Goal: Task Accomplishment & Management: Complete application form

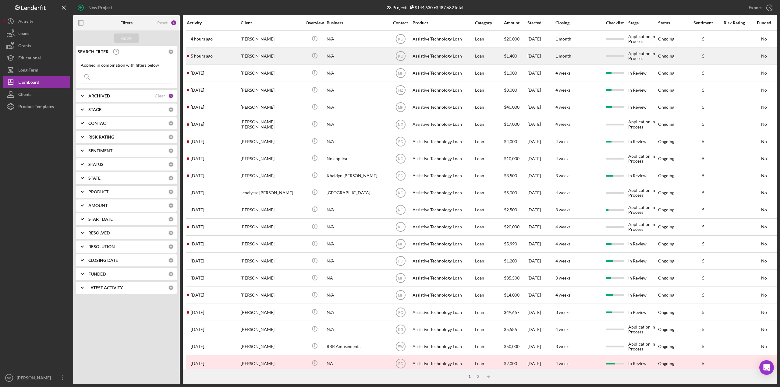
click at [282, 58] on div "[PERSON_NAME]" at bounding box center [271, 56] width 61 height 16
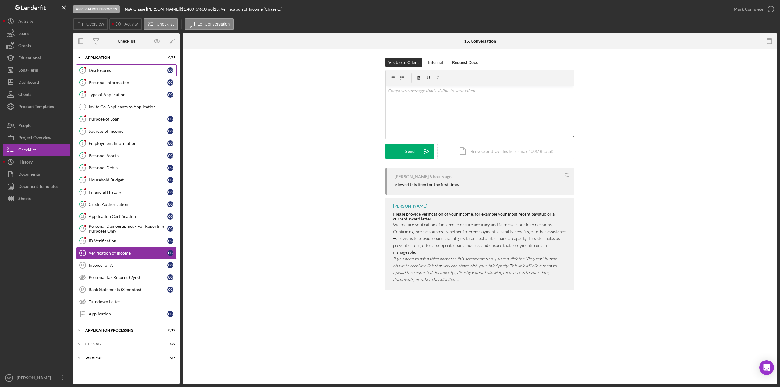
click at [104, 69] on div "Disclosures" at bounding box center [128, 70] width 79 height 5
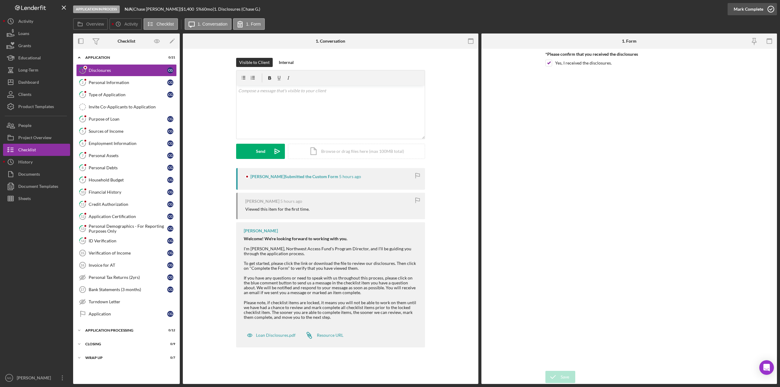
click at [771, 9] on icon "button" at bounding box center [771, 9] width 15 height 15
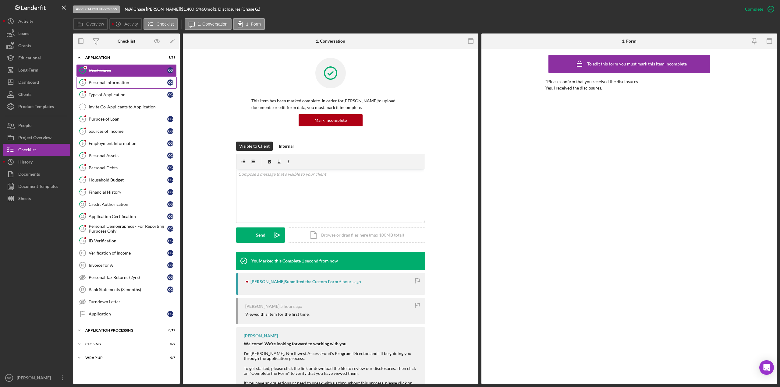
click at [120, 86] on link "2 Personal Information C G" at bounding box center [126, 83] width 101 height 12
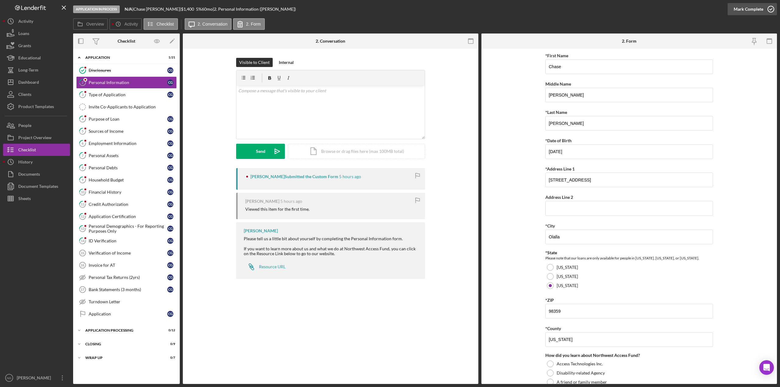
click at [773, 9] on icon "button" at bounding box center [771, 9] width 15 height 15
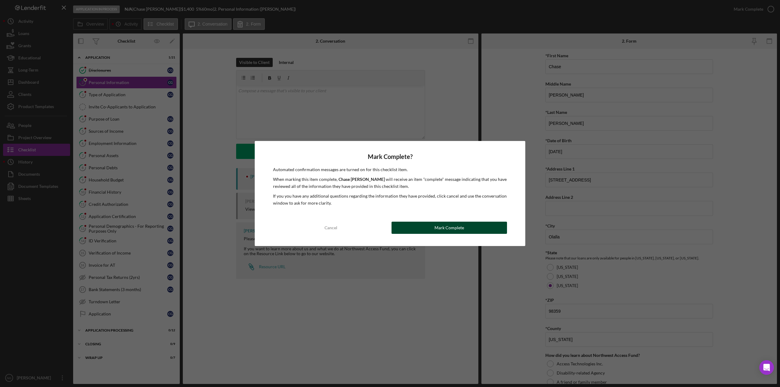
click at [500, 226] on button "Mark Complete" at bounding box center [450, 228] width 116 height 12
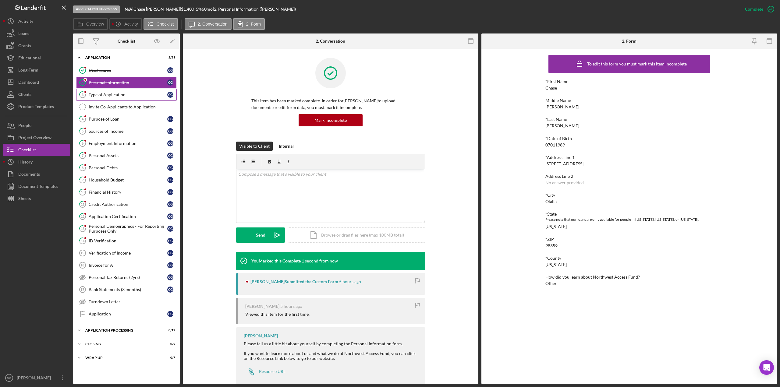
click at [135, 92] on div "Type of Application" at bounding box center [128, 94] width 79 height 5
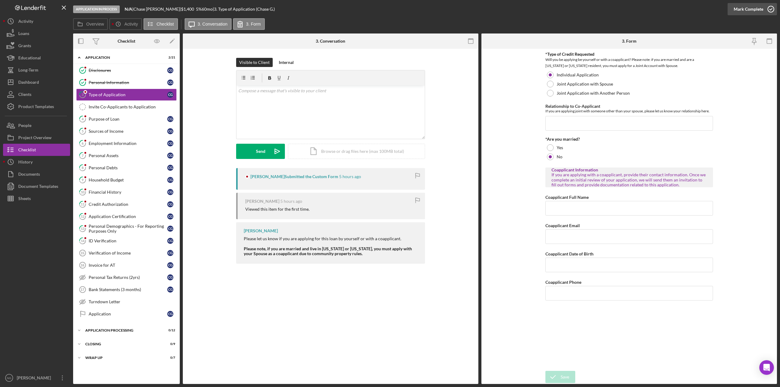
click at [773, 8] on icon "button" at bounding box center [771, 9] width 15 height 15
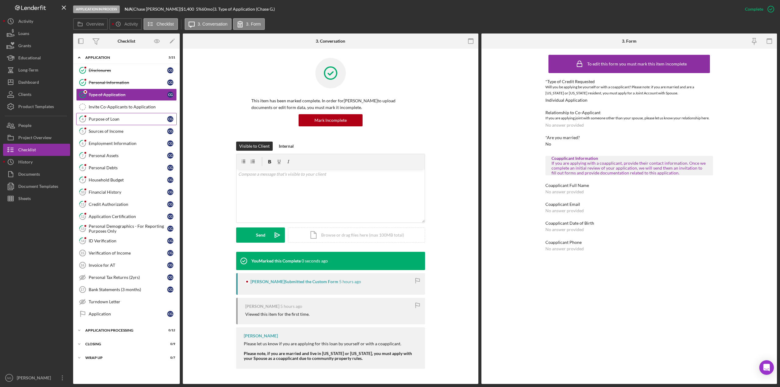
click at [118, 119] on div "Purpose of Loan" at bounding box center [128, 119] width 79 height 5
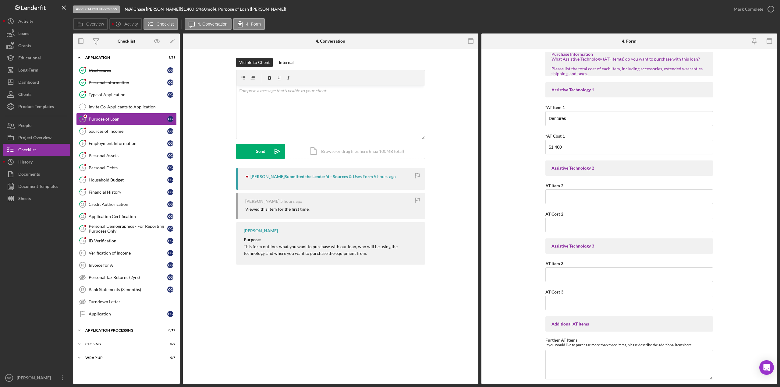
click at [717, 196] on form "Purchase Information What Assistive Technology (AT) item(s) do you want to purc…" at bounding box center [630, 217] width 296 height 336
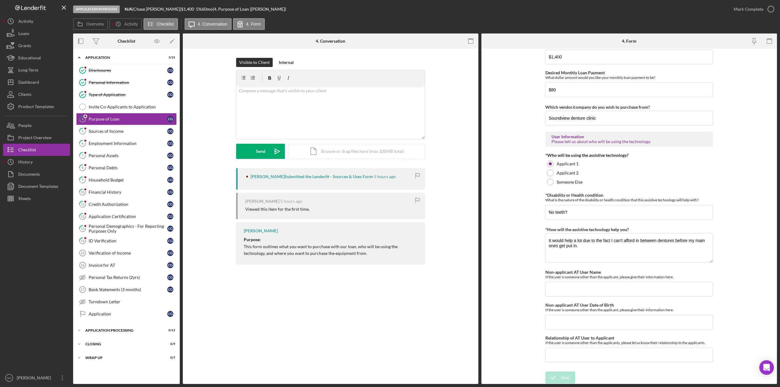
scroll to position [400, 0]
click at [766, 8] on icon "button" at bounding box center [771, 9] width 15 height 15
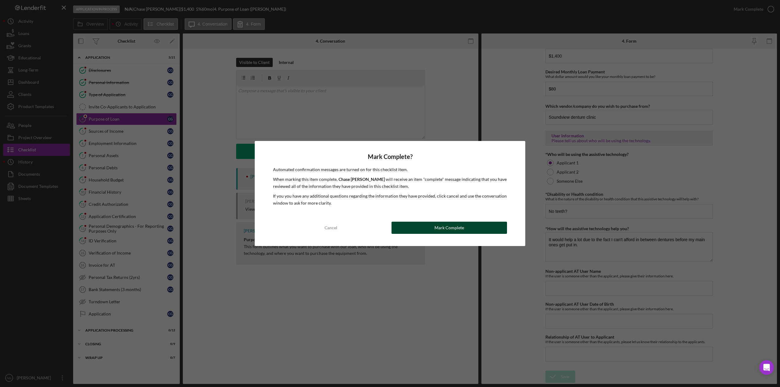
click at [436, 229] on div "Mark Complete" at bounding box center [450, 228] width 30 height 12
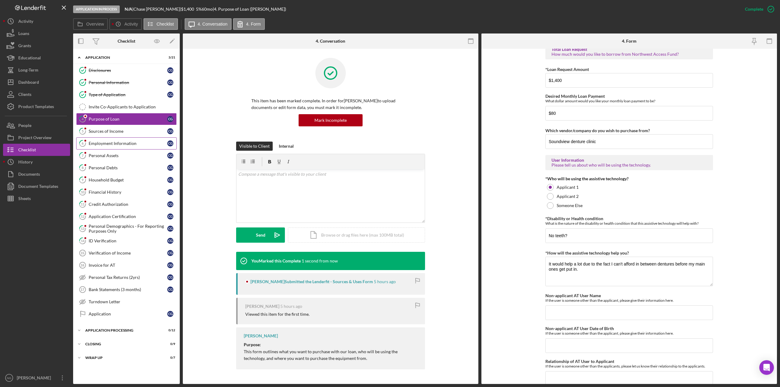
scroll to position [424, 0]
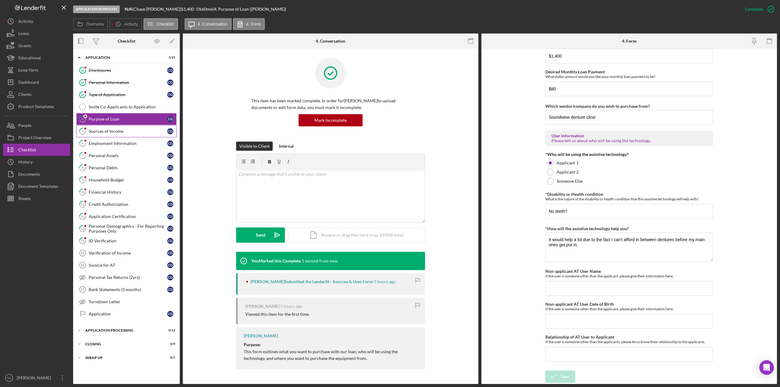
click at [137, 137] on link "5 Sources of Income C G" at bounding box center [126, 131] width 101 height 12
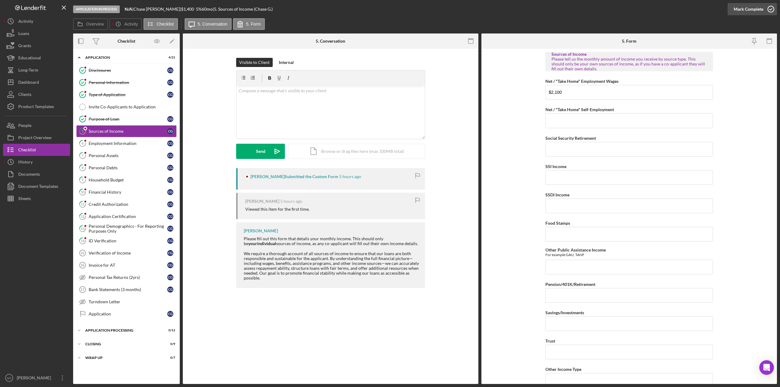
drag, startPoint x: 776, startPoint y: 9, endPoint x: 771, endPoint y: 9, distance: 4.9
click at [775, 9] on icon "button" at bounding box center [771, 9] width 15 height 15
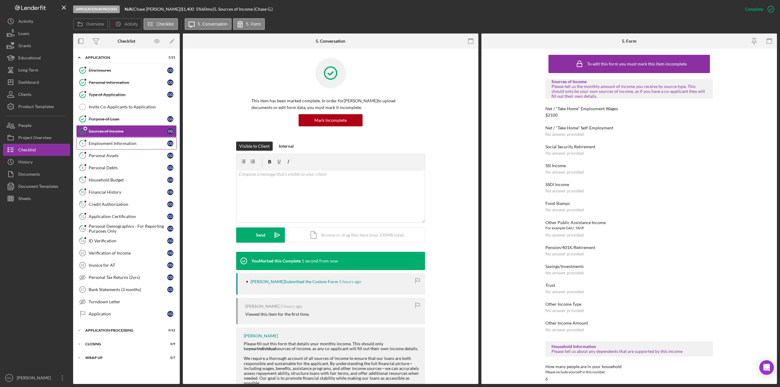
click at [130, 144] on div "Employment Information" at bounding box center [128, 143] width 79 height 5
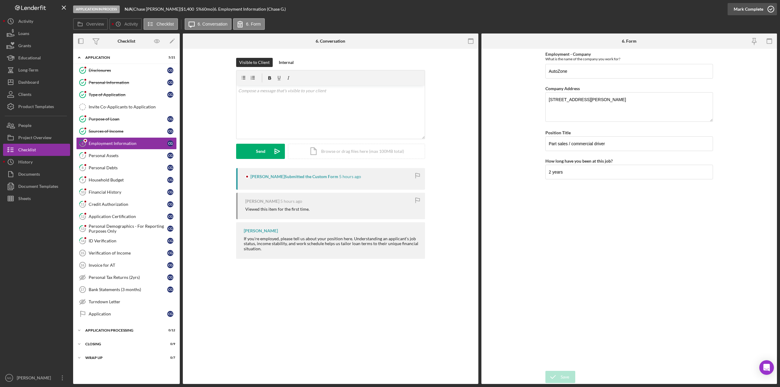
click at [769, 11] on icon "button" at bounding box center [771, 9] width 15 height 15
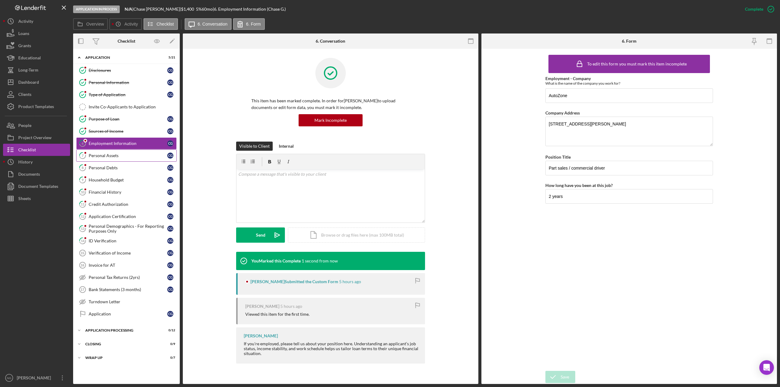
drag, startPoint x: 113, startPoint y: 155, endPoint x: 120, endPoint y: 155, distance: 7.3
click at [116, 155] on div "Personal Assets" at bounding box center [128, 155] width 79 height 5
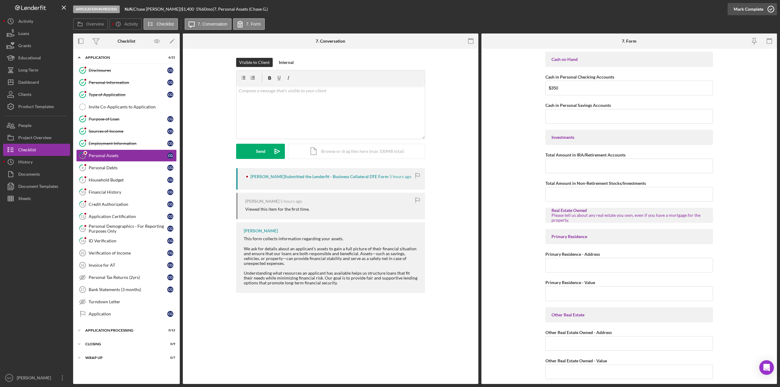
click at [771, 11] on icon "button" at bounding box center [771, 9] width 15 height 15
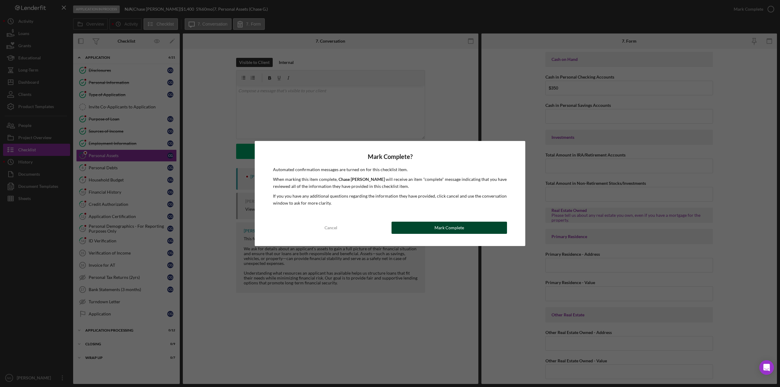
click at [430, 231] on button "Mark Complete" at bounding box center [450, 228] width 116 height 12
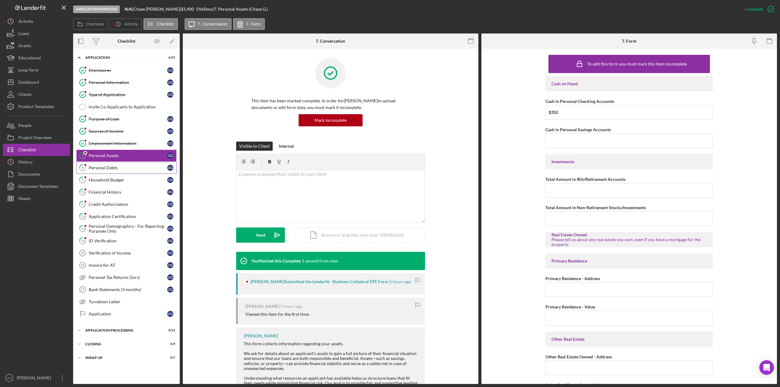
click at [112, 166] on div "Personal Debts" at bounding box center [128, 168] width 79 height 5
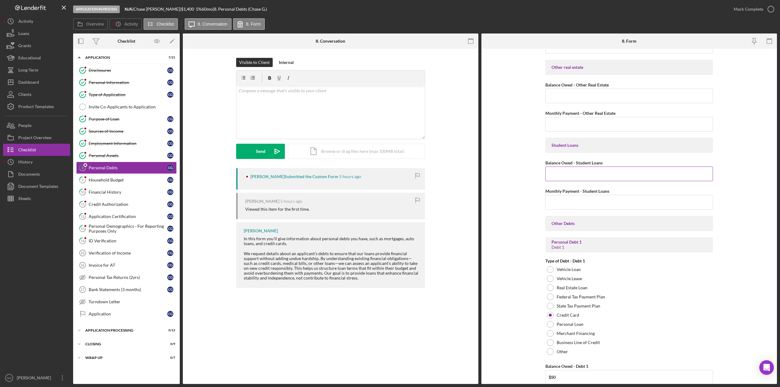
scroll to position [274, 0]
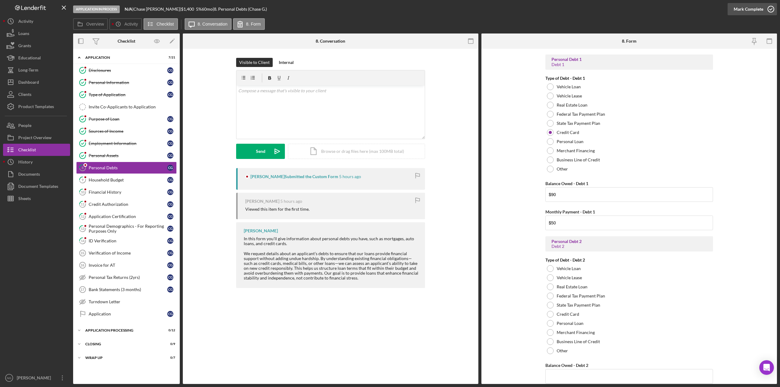
click at [769, 10] on icon "button" at bounding box center [771, 9] width 15 height 15
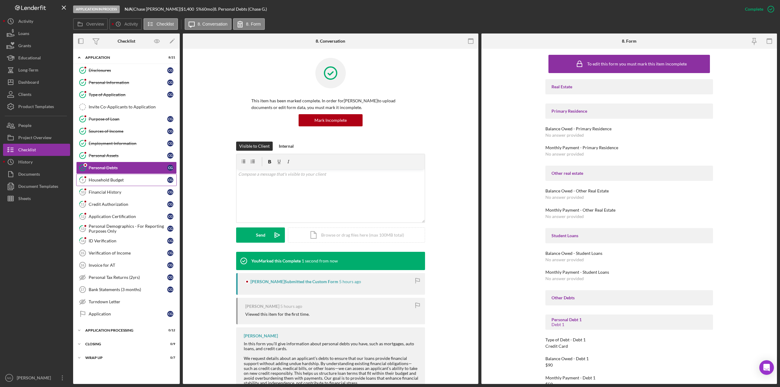
click at [108, 181] on div "Household Budget" at bounding box center [128, 180] width 79 height 5
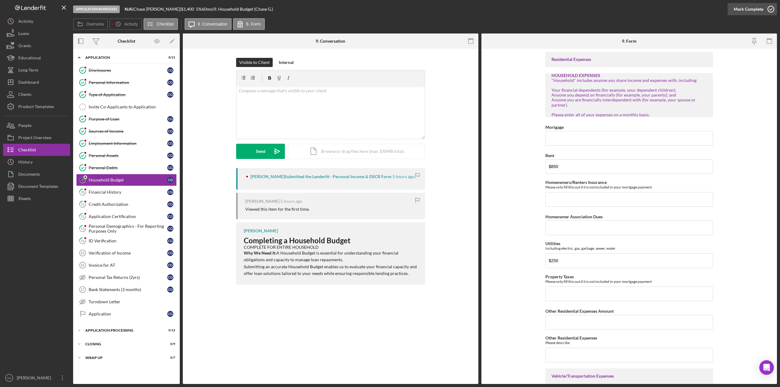
click at [771, 11] on icon "button" at bounding box center [771, 9] width 15 height 15
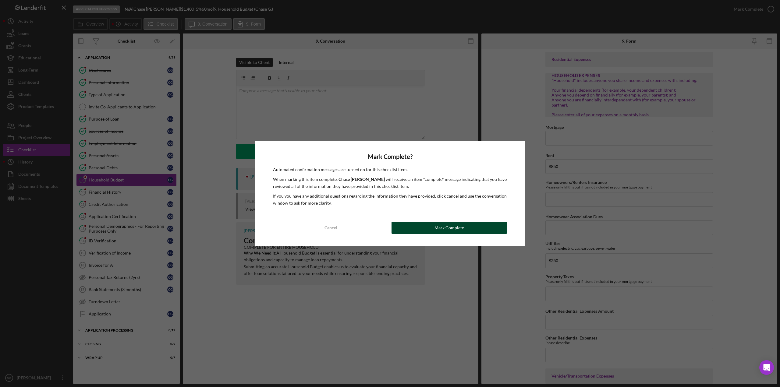
click at [428, 232] on button "Mark Complete" at bounding box center [450, 228] width 116 height 12
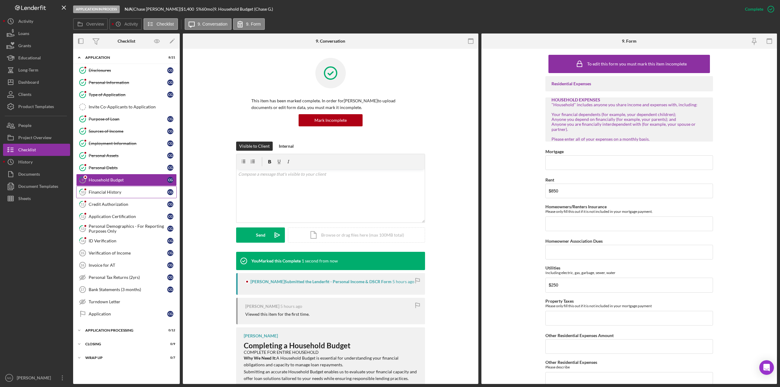
click at [127, 196] on link "10 Financial History C G" at bounding box center [126, 192] width 101 height 12
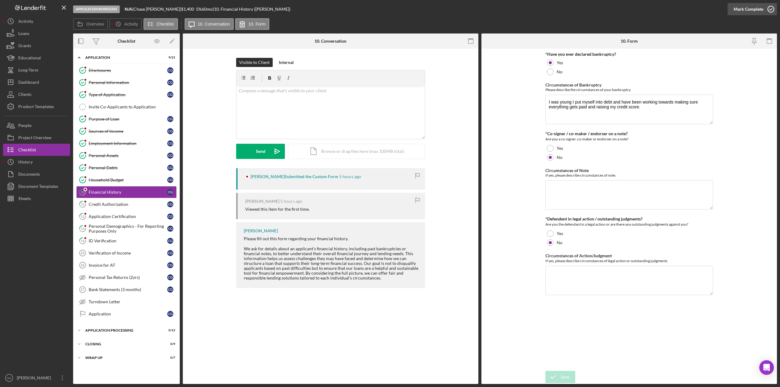
click at [774, 9] on icon "button" at bounding box center [771, 9] width 15 height 15
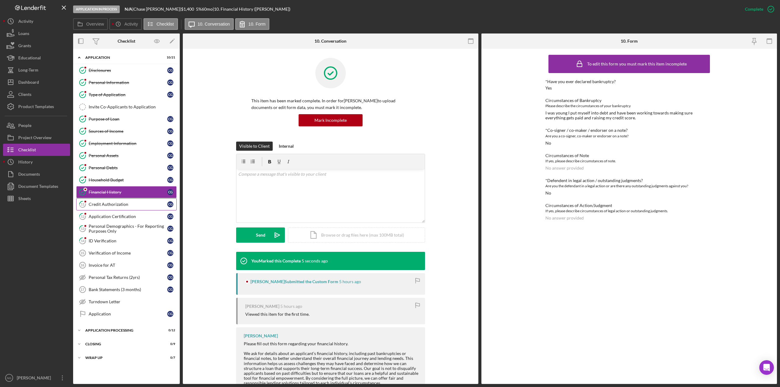
click at [116, 204] on div "Credit Authorization" at bounding box center [128, 204] width 79 height 5
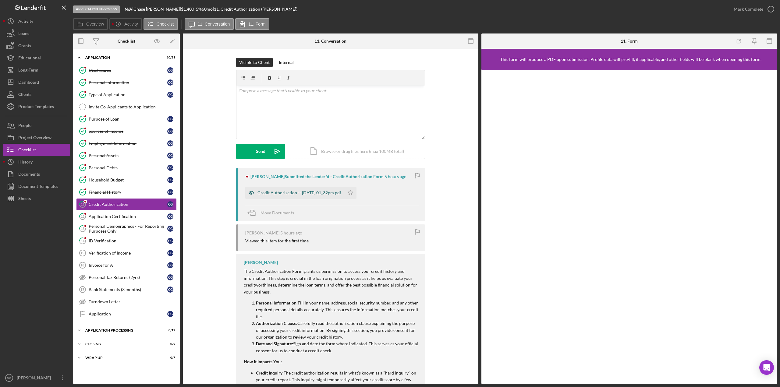
click at [283, 196] on div "Credit Authorization -- [DATE] 01_32pm.pdf" at bounding box center [294, 193] width 99 height 12
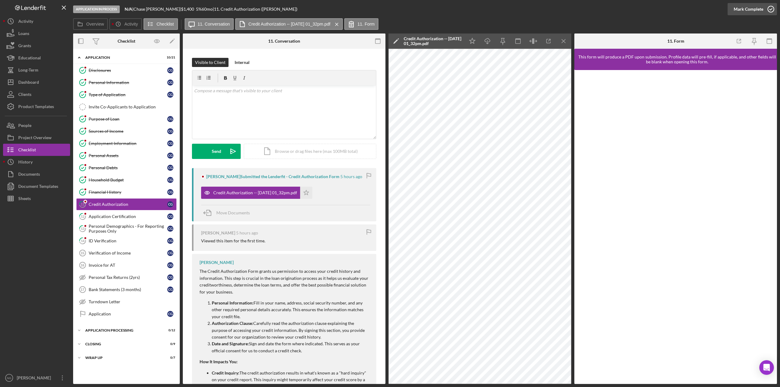
click at [770, 9] on icon "button" at bounding box center [771, 9] width 15 height 15
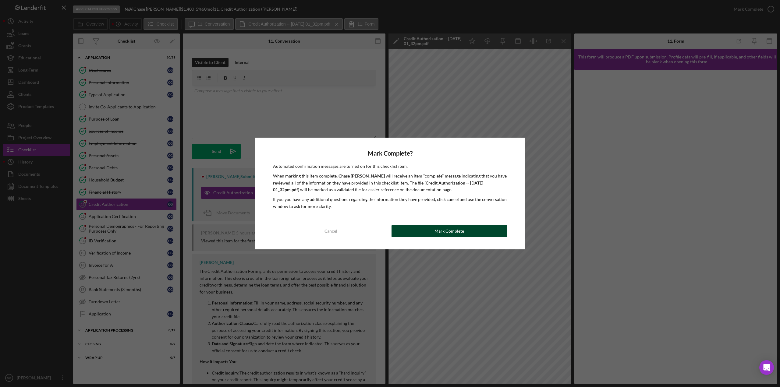
click at [447, 230] on div "Mark Complete" at bounding box center [450, 231] width 30 height 12
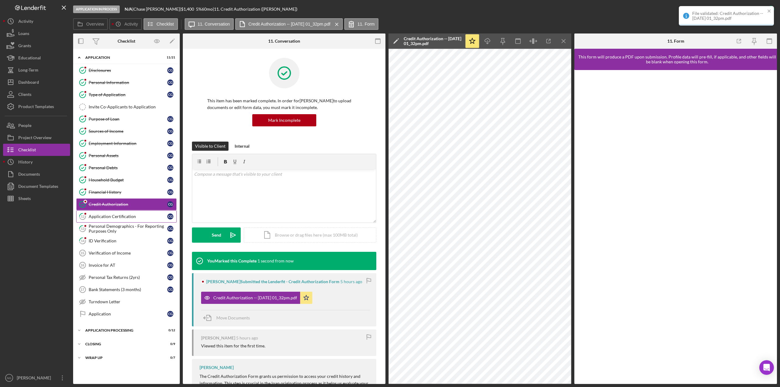
click at [139, 218] on div "Application Certification" at bounding box center [128, 216] width 79 height 5
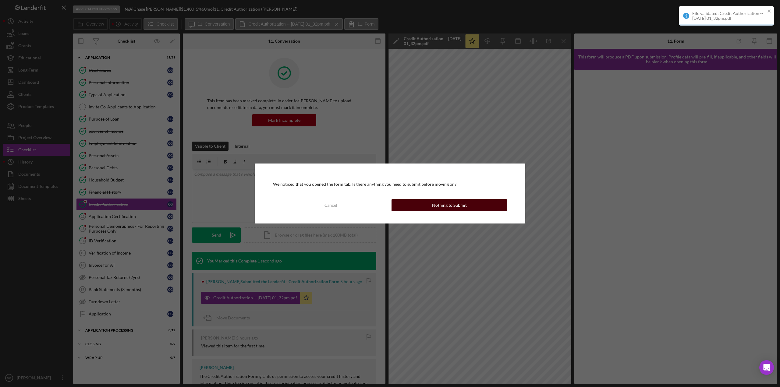
click at [452, 204] on div "Nothing to Submit" at bounding box center [449, 205] width 35 height 12
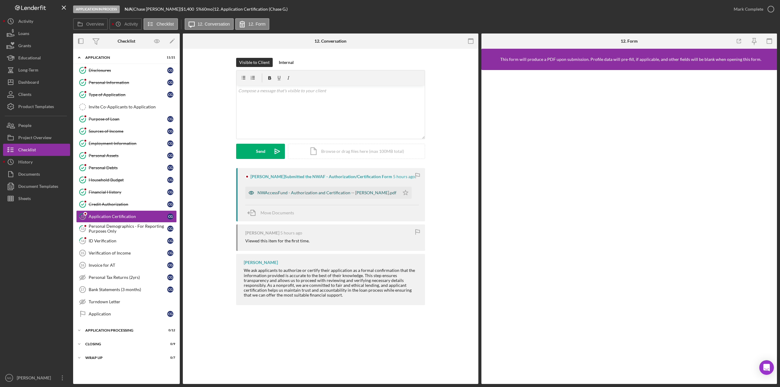
click at [364, 192] on div "NWAccessFund - Authorization and Certification -- [PERSON_NAME].pdf" at bounding box center [327, 193] width 139 height 5
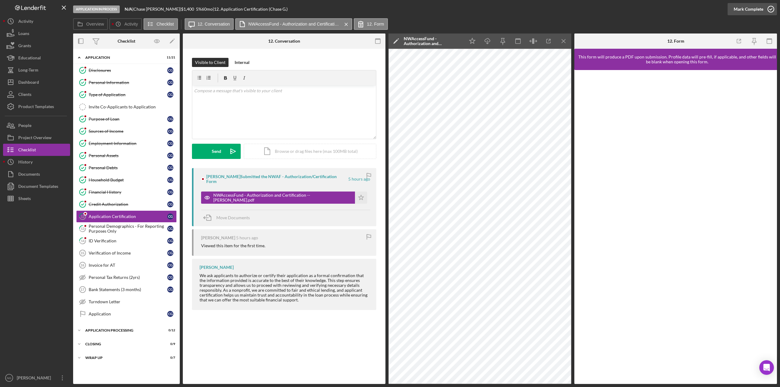
click at [769, 9] on icon "button" at bounding box center [771, 9] width 15 height 15
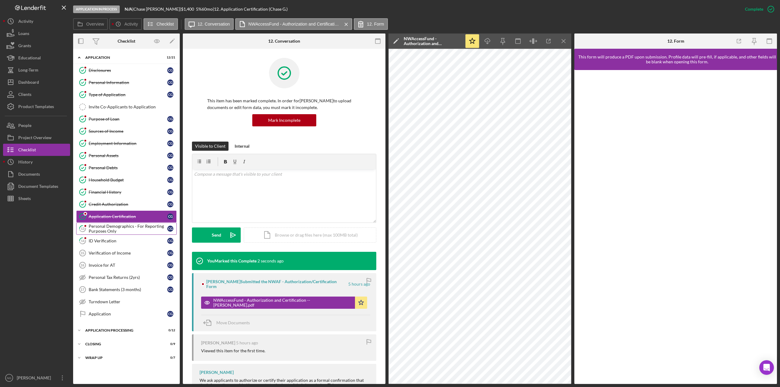
click at [110, 227] on div "Personal Demographics - For Reporting Purposes Only" at bounding box center [128, 229] width 79 height 10
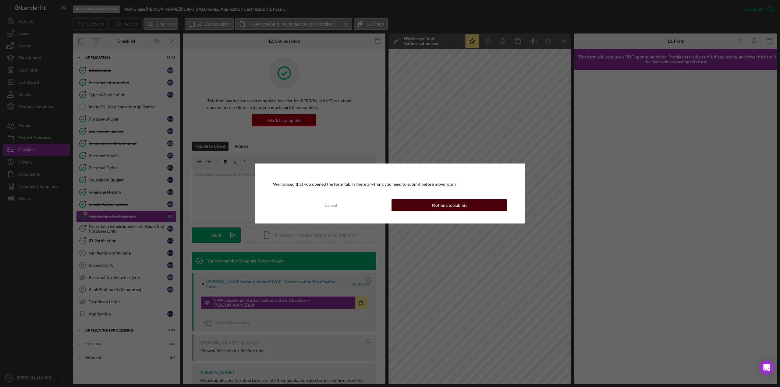
click at [472, 205] on button "Nothing to Submit" at bounding box center [450, 205] width 116 height 12
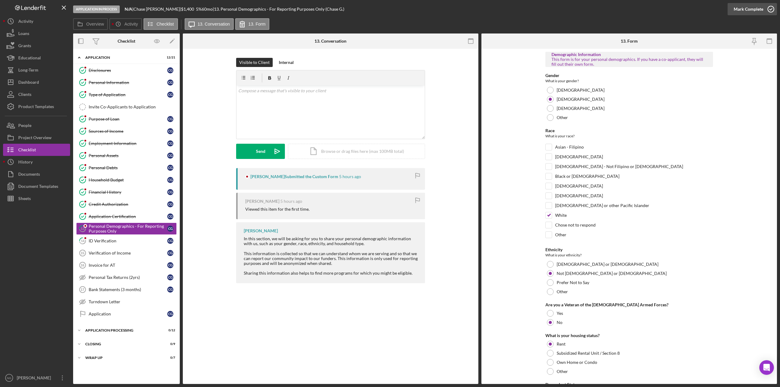
click at [770, 7] on icon "button" at bounding box center [771, 9] width 15 height 15
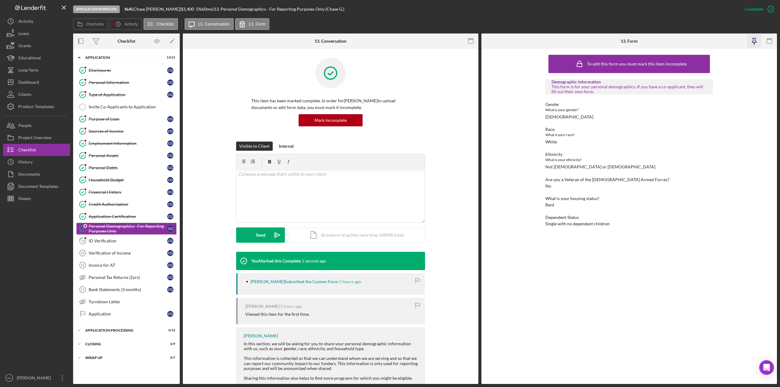
click at [753, 41] on icon "button" at bounding box center [754, 41] width 14 height 14
click at [473, 41] on icon "button" at bounding box center [471, 41] width 14 height 14
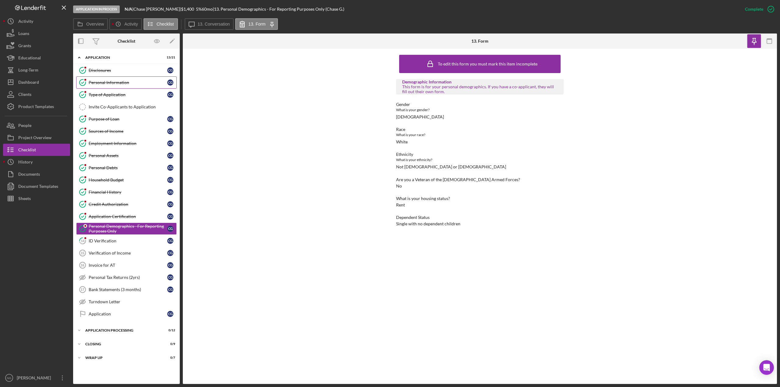
click at [118, 84] on div "Personal Information" at bounding box center [128, 82] width 79 height 5
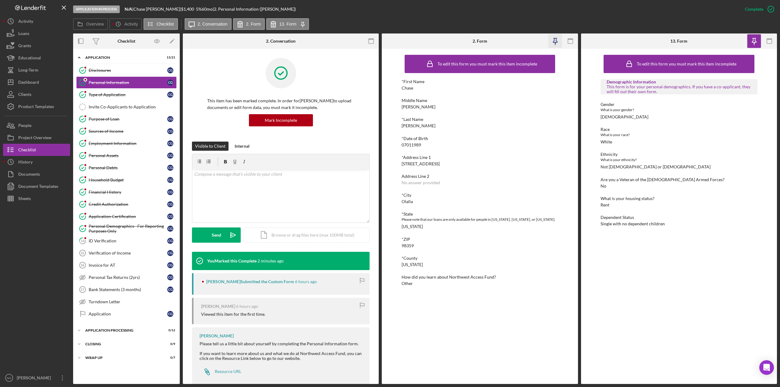
click at [556, 43] on icon "button" at bounding box center [555, 41] width 14 height 14
click at [371, 41] on icon "button" at bounding box center [372, 41] width 14 height 14
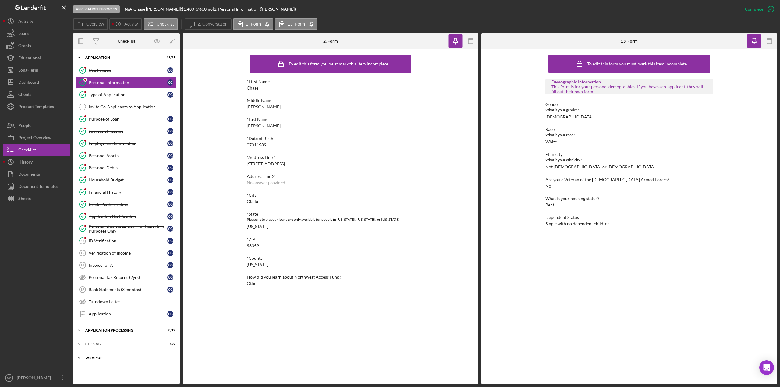
click at [101, 357] on div "Wrap up" at bounding box center [128, 358] width 87 height 4
click at [105, 375] on link "Personal Profile Personal Profile C G" at bounding box center [126, 371] width 101 height 12
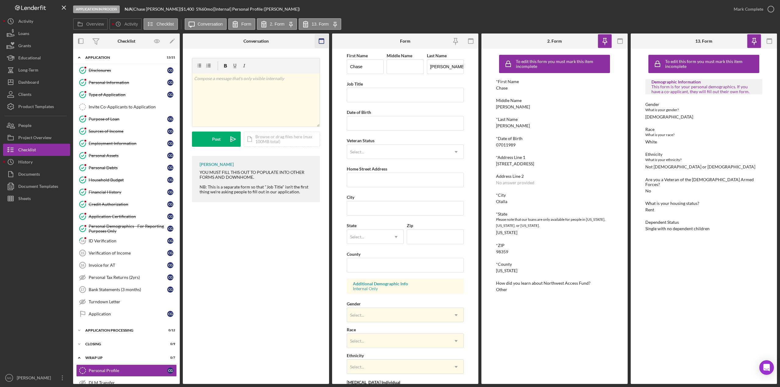
click at [319, 41] on icon "button" at bounding box center [322, 41] width 14 height 14
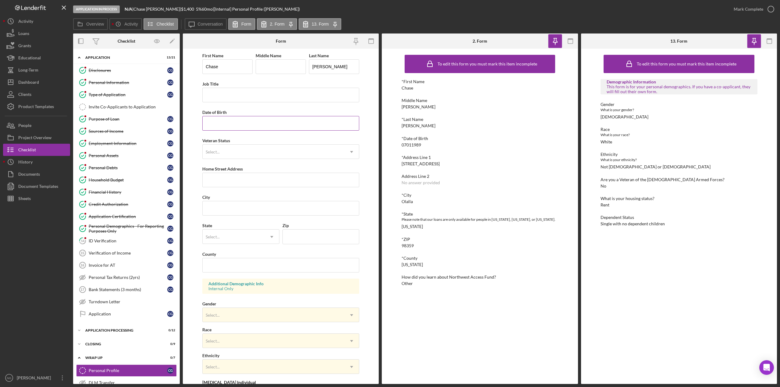
click at [216, 127] on input "Date of Birth" at bounding box center [280, 123] width 157 height 15
drag, startPoint x: 428, startPoint y: 143, endPoint x: 398, endPoint y: 145, distance: 30.0
click at [398, 145] on div "To edit this form you must mark this item incomplete *First Name [PERSON_NAME] …" at bounding box center [480, 217] width 196 height 336
copy div "07011989"
click at [232, 116] on div "Date of Birth" at bounding box center [280, 113] width 157 height 8
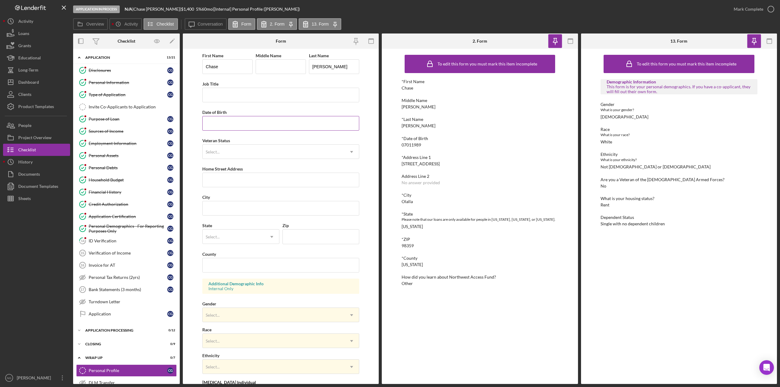
click at [231, 121] on input "Date of Birth" at bounding box center [280, 123] width 157 height 15
paste input "[DATE]"
type input "[DATE]"
drag, startPoint x: 470, startPoint y: 166, endPoint x: 403, endPoint y: 164, distance: 67.4
click at [403, 164] on div "*Address Line 1 [STREET_ADDRESS]" at bounding box center [480, 160] width 157 height 11
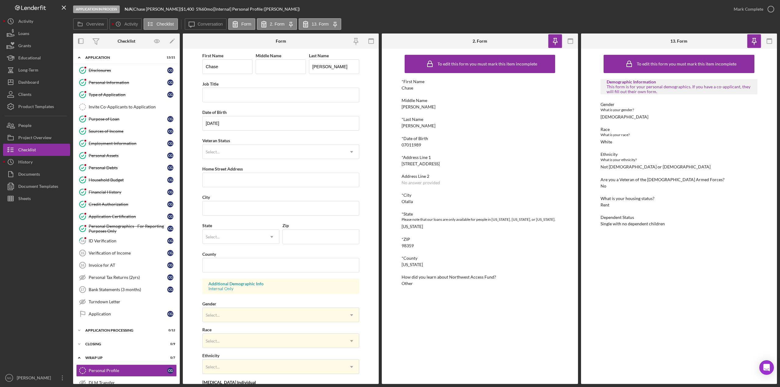
copy div "[STREET_ADDRESS]"
click at [241, 182] on input "Home Street Address" at bounding box center [280, 180] width 157 height 15
paste input "[STREET_ADDRESS]"
type input "[STREET_ADDRESS]"
click at [415, 200] on div "*City Olalla" at bounding box center [480, 198] width 157 height 11
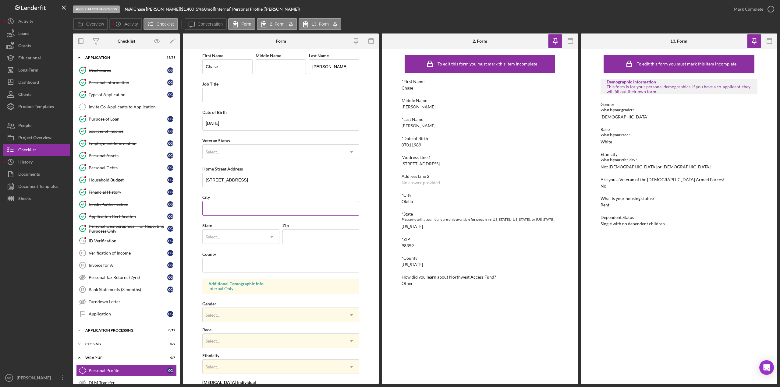
click at [220, 214] on input "City" at bounding box center [280, 208] width 157 height 15
type input "Olalla"
click at [226, 239] on div "Select..." at bounding box center [234, 237] width 62 height 14
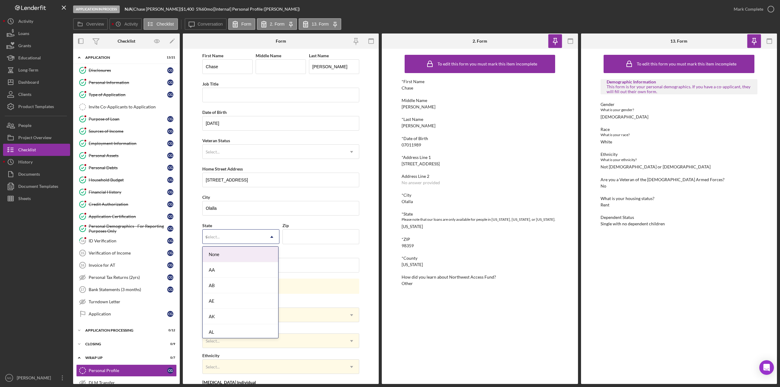
type input "wa"
click at [226, 240] on div "DE" at bounding box center [234, 237] width 62 height 14
click at [237, 268] on div "WA" at bounding box center [241, 269] width 76 height 16
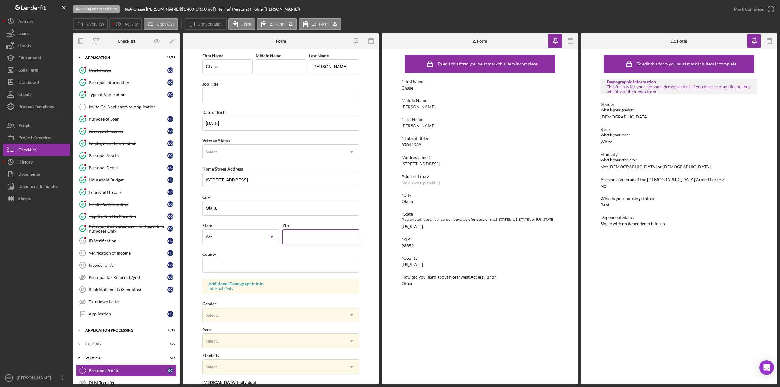
click at [313, 240] on input "Zip" at bounding box center [321, 237] width 77 height 15
type input "98359"
click at [252, 269] on input "County" at bounding box center [280, 265] width 157 height 15
type input "Kitsap"
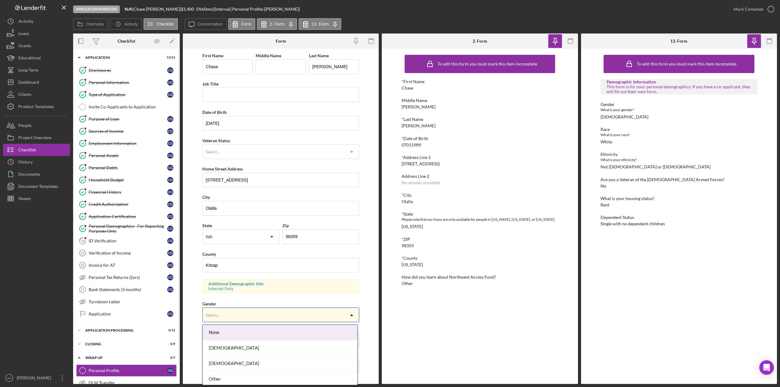
click at [241, 314] on div "Select..." at bounding box center [274, 315] width 142 height 14
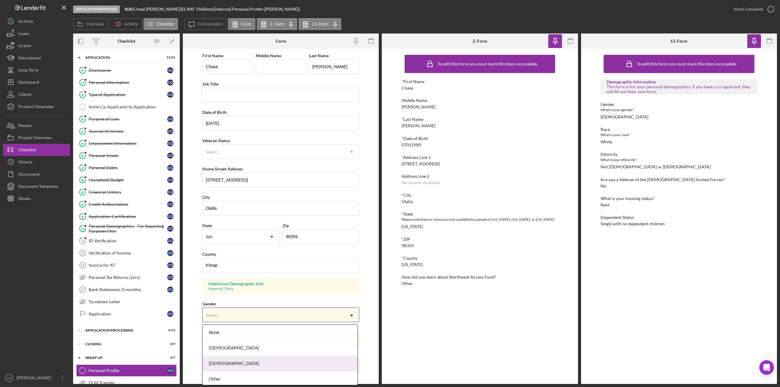
click at [244, 365] on div "[DEMOGRAPHIC_DATA]" at bounding box center [280, 364] width 155 height 16
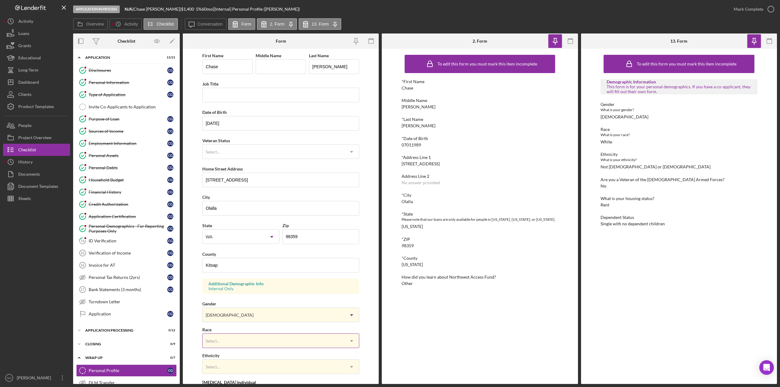
click at [241, 345] on div "Select..." at bounding box center [274, 341] width 142 height 14
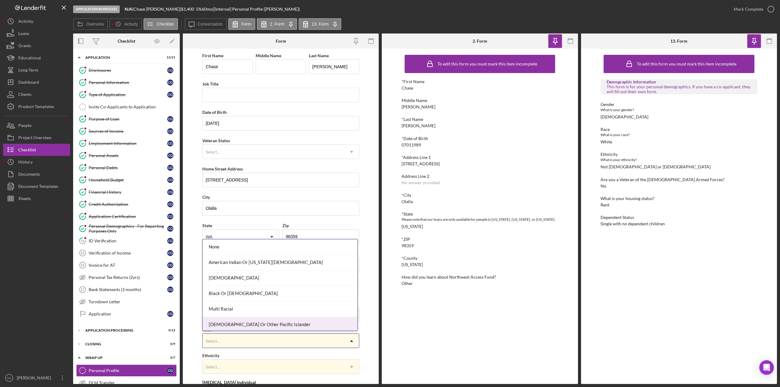
scroll to position [33, 0]
click at [244, 321] on div "White" at bounding box center [280, 323] width 155 height 16
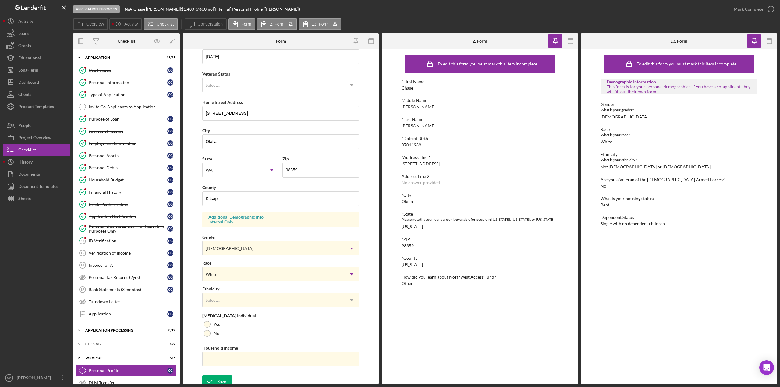
scroll to position [71, 0]
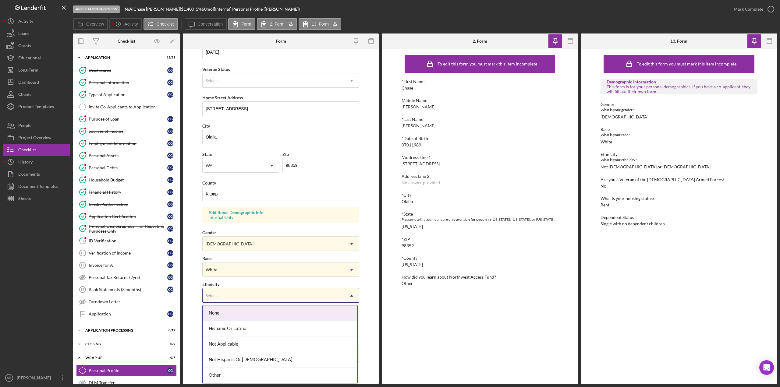
click at [245, 296] on div "Select..." at bounding box center [274, 296] width 142 height 14
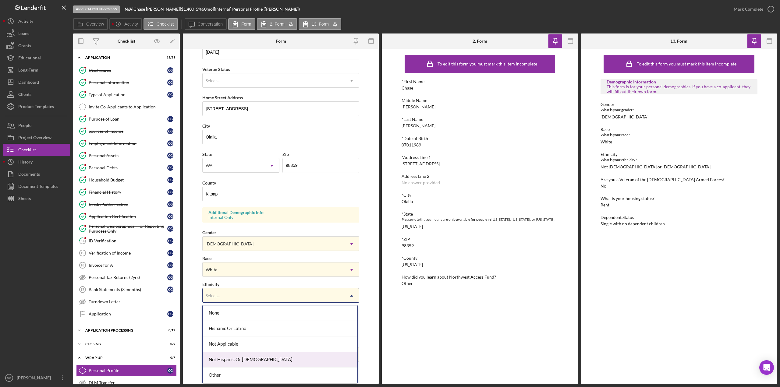
click at [244, 363] on div "Not Hispanic Or [DEMOGRAPHIC_DATA]" at bounding box center [280, 360] width 155 height 16
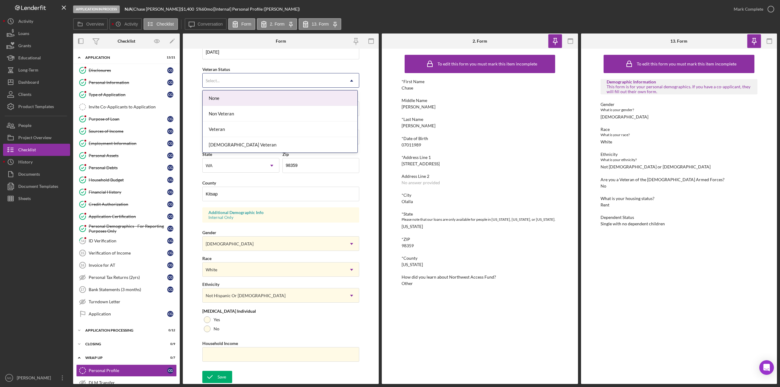
click at [248, 78] on div "Select..." at bounding box center [274, 81] width 142 height 14
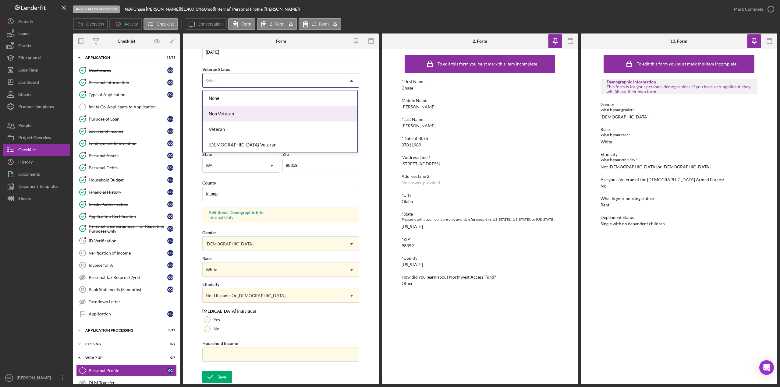
click at [243, 113] on div "Non Veteran" at bounding box center [280, 114] width 155 height 16
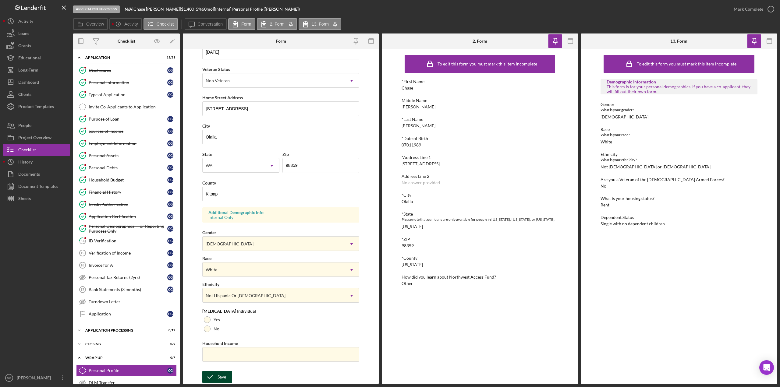
click at [225, 378] on div "Save" at bounding box center [222, 377] width 9 height 12
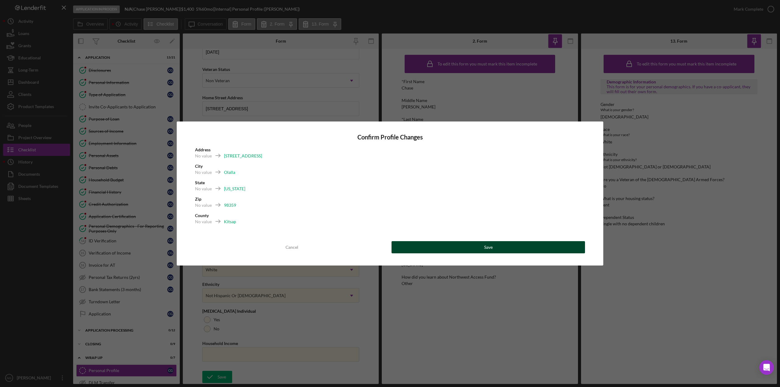
click at [548, 251] on button "Save" at bounding box center [489, 247] width 194 height 12
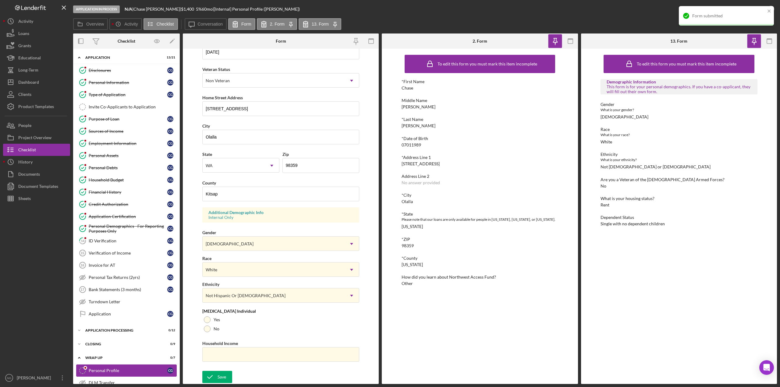
click at [129, 372] on div "Personal Profile" at bounding box center [128, 371] width 79 height 5
click at [769, 11] on icon "button" at bounding box center [771, 9] width 15 height 15
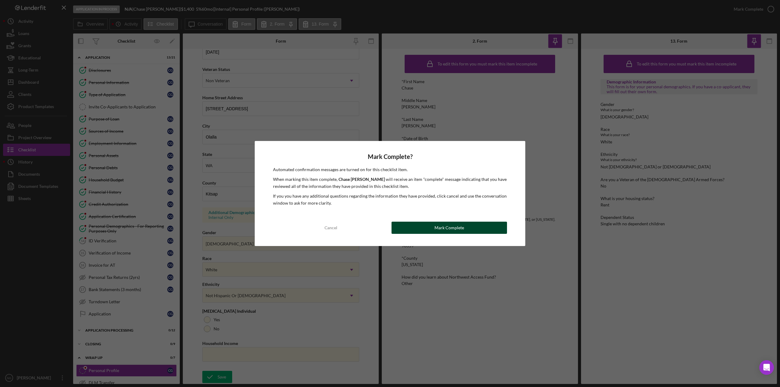
click at [456, 227] on div "Mark Complete" at bounding box center [450, 228] width 30 height 12
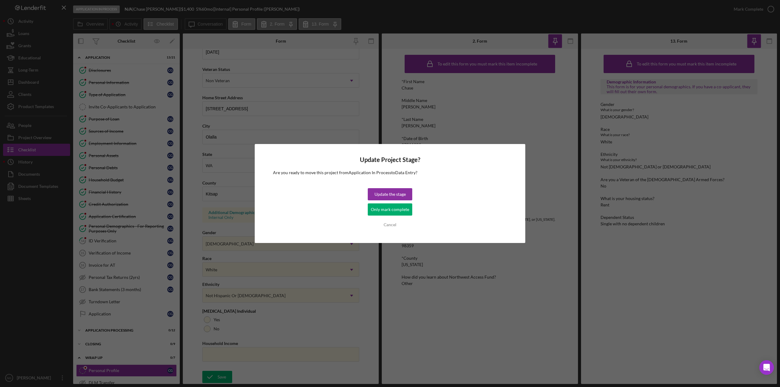
click at [395, 208] on div "Only mark complete" at bounding box center [390, 210] width 38 height 12
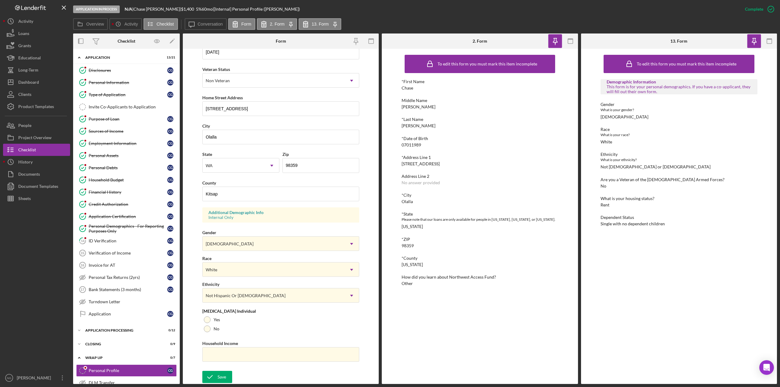
scroll to position [0, 0]
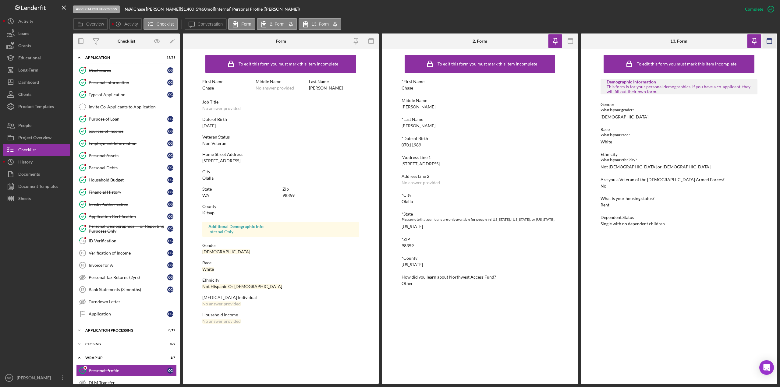
click at [770, 41] on icon "button" at bounding box center [770, 41] width 14 height 14
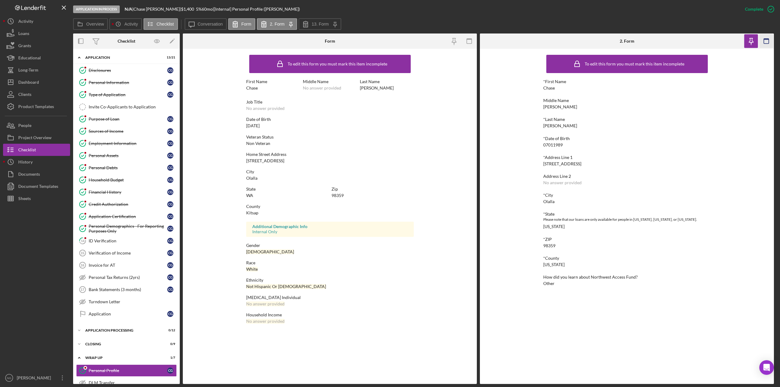
click at [763, 41] on icon "button" at bounding box center [767, 41] width 14 height 14
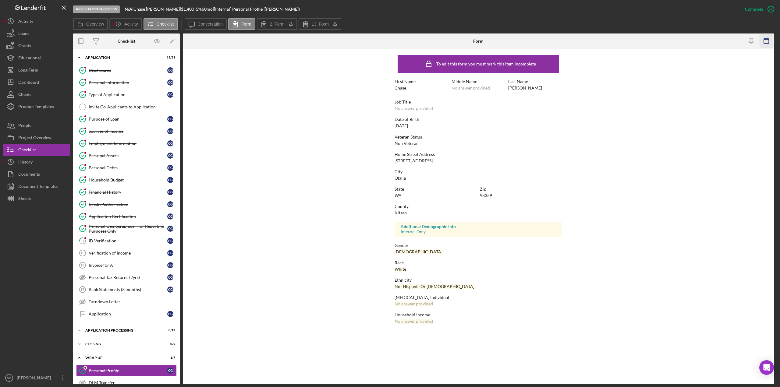
click at [769, 40] on rect "button" at bounding box center [766, 41] width 5 height 5
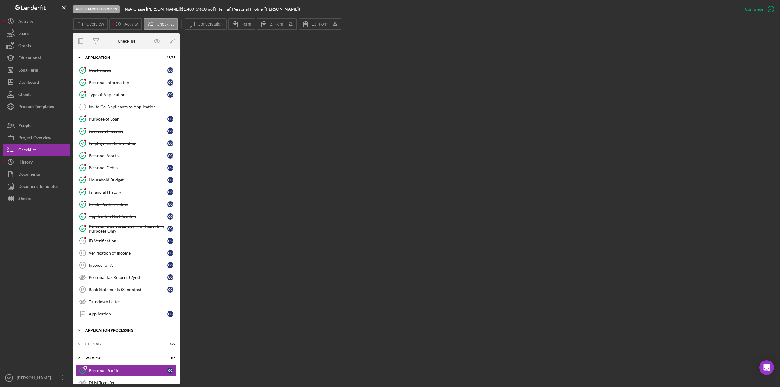
click at [108, 328] on div "Icon/Expander Application Processing 0 / 12" at bounding box center [126, 331] width 107 height 12
click at [110, 343] on div "Assign Application Number" at bounding box center [133, 343] width 88 height 5
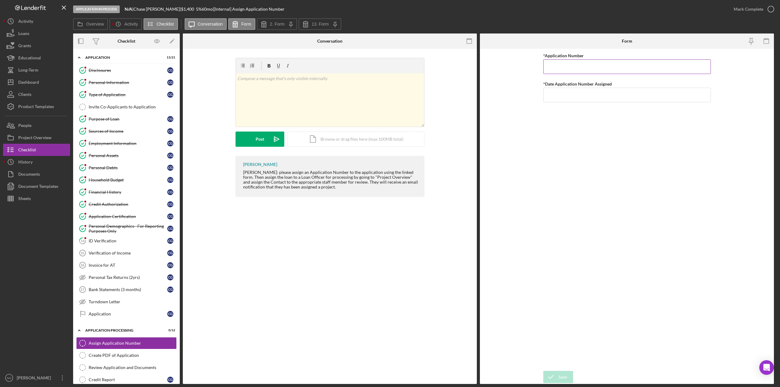
click at [568, 63] on input "*Application Number" at bounding box center [627, 66] width 168 height 15
type input "3322"
type input "[DATE]"
click at [563, 377] on div "Save" at bounding box center [563, 377] width 9 height 12
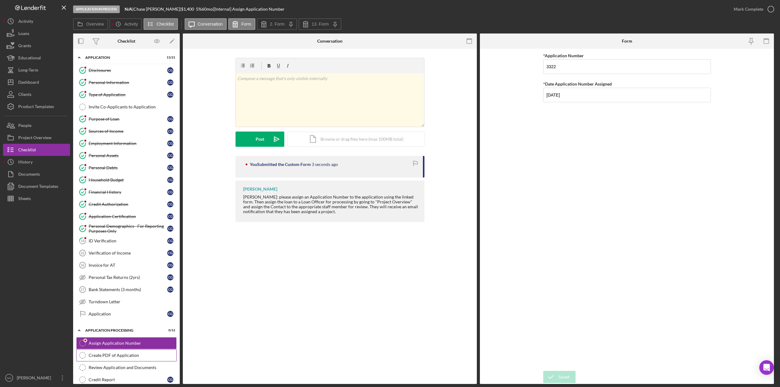
click at [124, 357] on div "Create PDF of Application" at bounding box center [133, 355] width 88 height 5
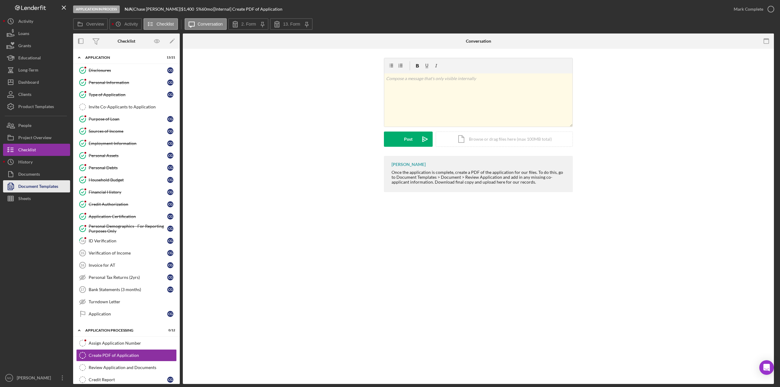
click at [37, 185] on div "Document Templates" at bounding box center [38, 187] width 40 height 14
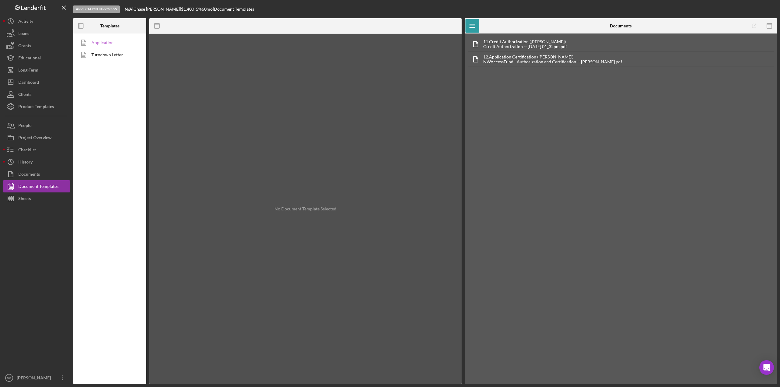
click at [109, 42] on link "Application" at bounding box center [108, 43] width 64 height 12
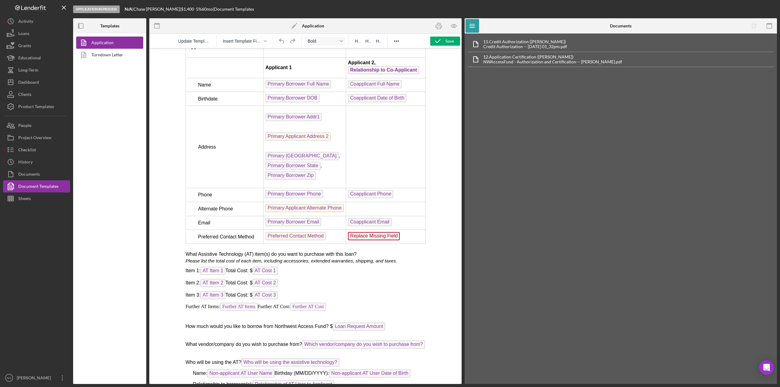
scroll to position [945, 0]
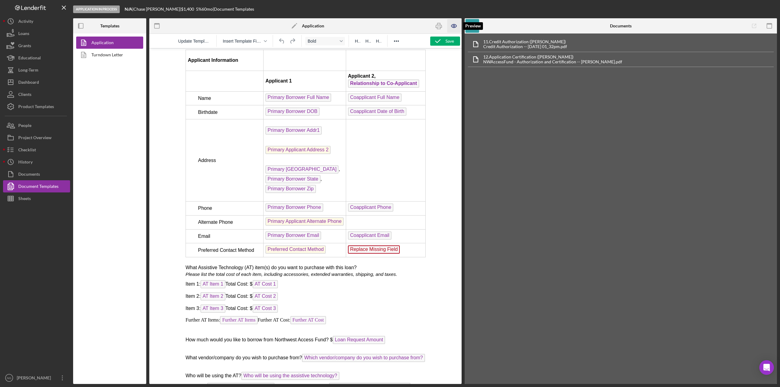
click at [453, 26] on icon "button" at bounding box center [454, 26] width 14 height 14
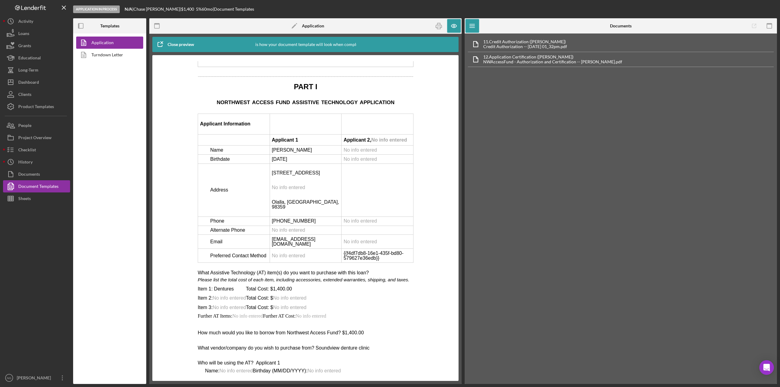
scroll to position [914, 0]
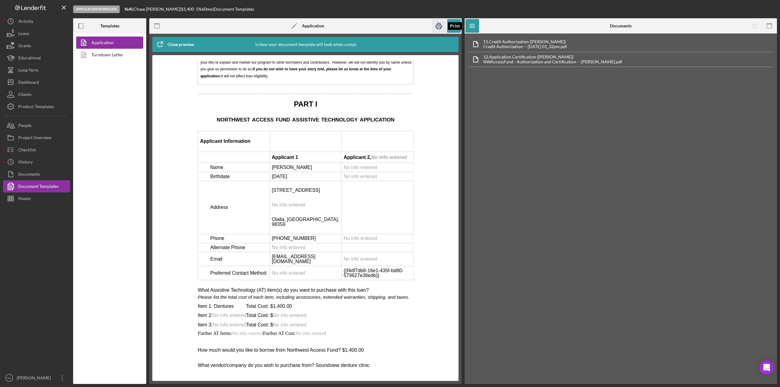
drag, startPoint x: 436, startPoint y: 27, endPoint x: 49, endPoint y: 272, distance: 457.6
click at [436, 27] on icon "button" at bounding box center [439, 26] width 6 height 2
click at [33, 149] on div "Checklist" at bounding box center [27, 151] width 18 height 14
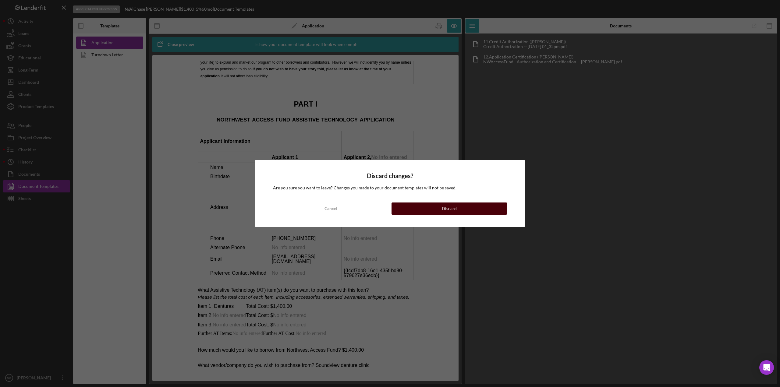
click at [468, 209] on button "Discard" at bounding box center [450, 209] width 116 height 12
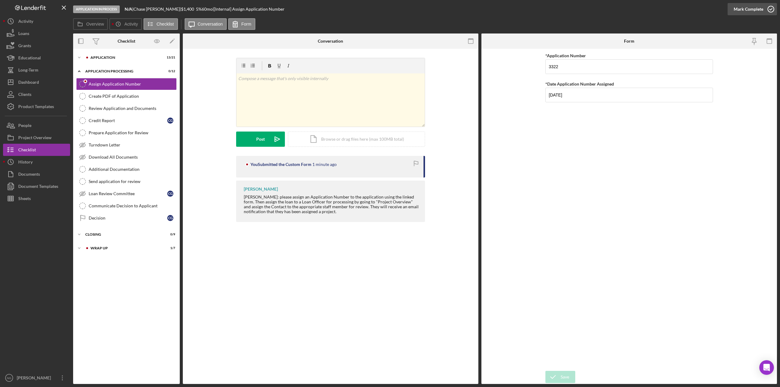
click at [770, 9] on icon "button" at bounding box center [771, 9] width 15 height 15
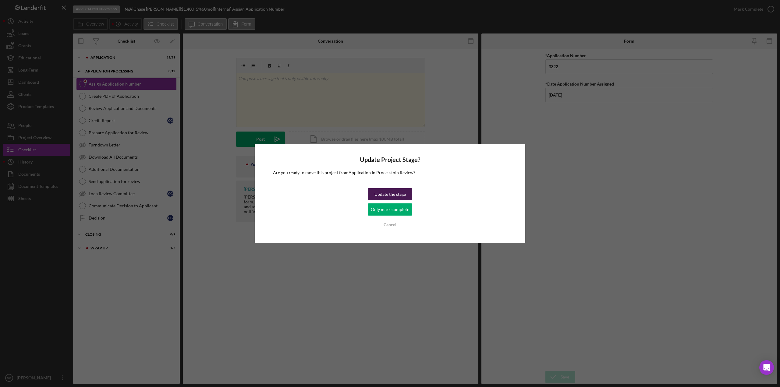
click at [387, 193] on div "Update the stage" at bounding box center [390, 194] width 31 height 12
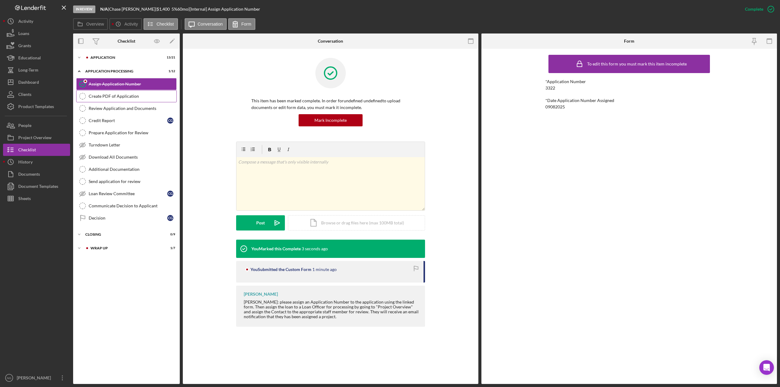
click at [129, 98] on div "Create PDF of Application" at bounding box center [133, 96] width 88 height 5
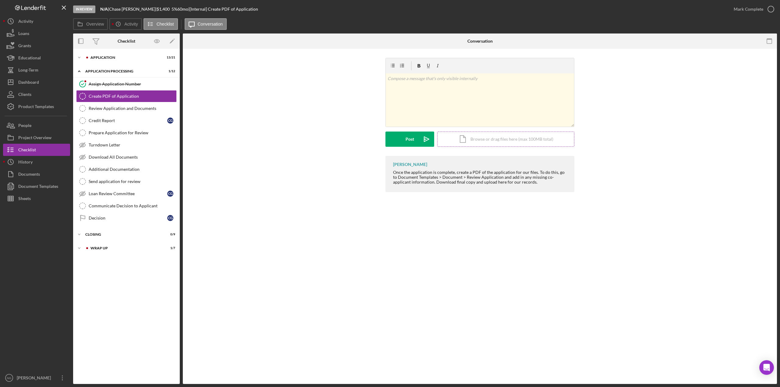
click at [519, 140] on div "Icon/Document Browse or drag files here (max 100MB total) Tap to choose files o…" at bounding box center [505, 139] width 137 height 15
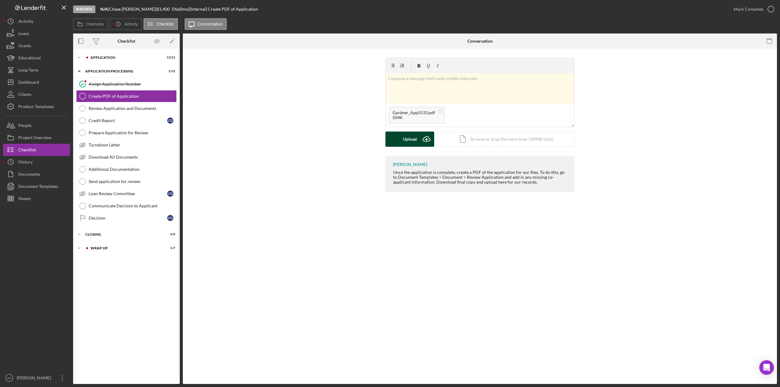
click at [409, 136] on div "Upload" at bounding box center [410, 139] width 14 height 15
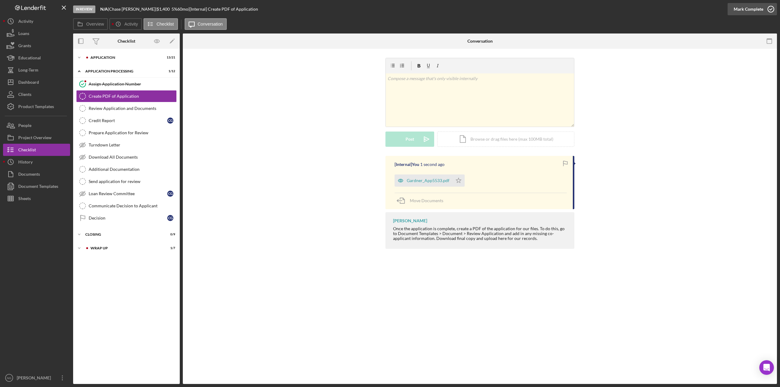
click at [769, 10] on icon "button" at bounding box center [771, 9] width 15 height 15
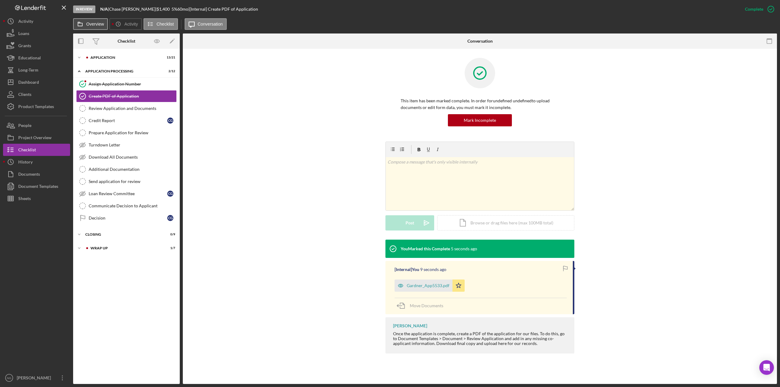
click at [91, 27] on button "Overview" at bounding box center [90, 24] width 35 height 12
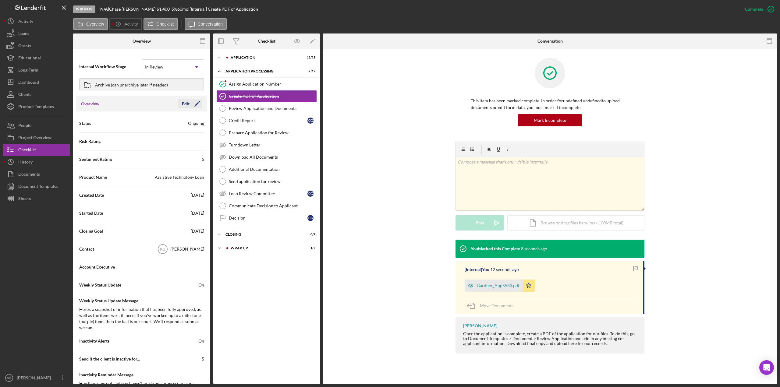
click at [194, 105] on polygon "button" at bounding box center [196, 104] width 5 height 5
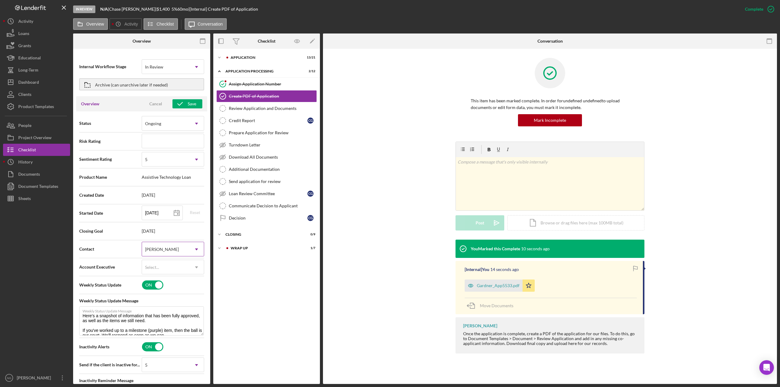
click at [179, 250] on div "[PERSON_NAME]" at bounding box center [165, 250] width 47 height 14
click at [180, 248] on div "[PERSON_NAME]" at bounding box center [165, 250] width 47 height 14
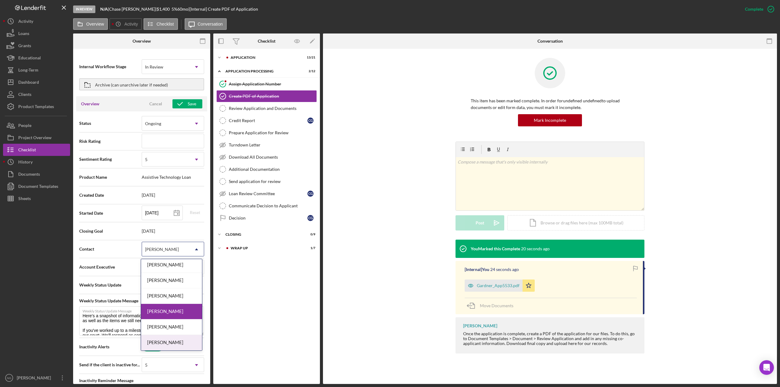
click at [162, 345] on div "[PERSON_NAME]" at bounding box center [171, 343] width 61 height 16
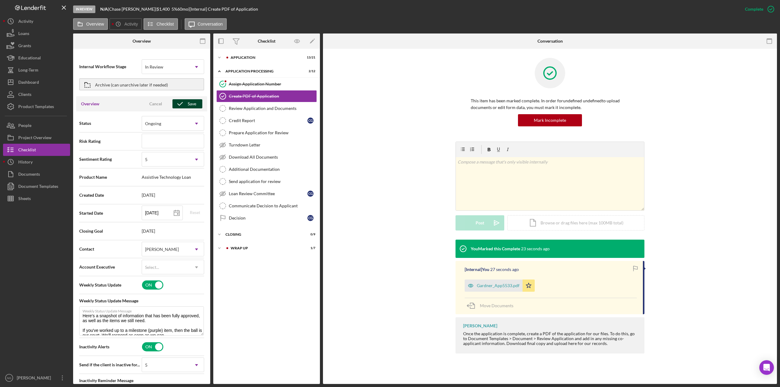
click at [183, 105] on icon "button" at bounding box center [180, 103] width 15 height 15
type textarea "Here's a snapshot of information that has been fully approved, as well as the i…"
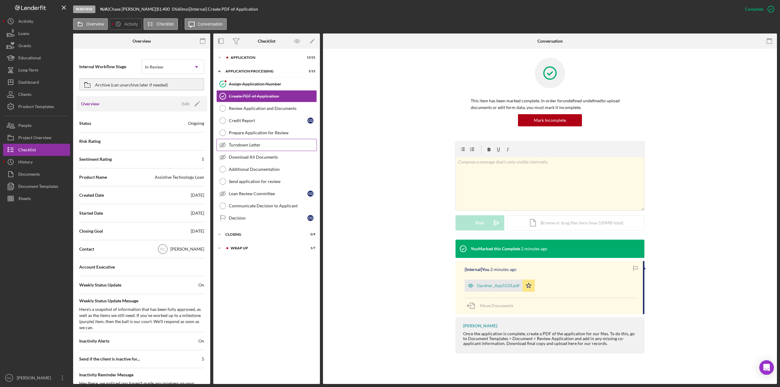
drag, startPoint x: 179, startPoint y: 160, endPoint x: 246, endPoint y: 143, distance: 69.5
drag, startPoint x: 246, startPoint y: 143, endPoint x: 30, endPoint y: 151, distance: 216.3
click at [30, 151] on div "Checklist" at bounding box center [27, 151] width 18 height 14
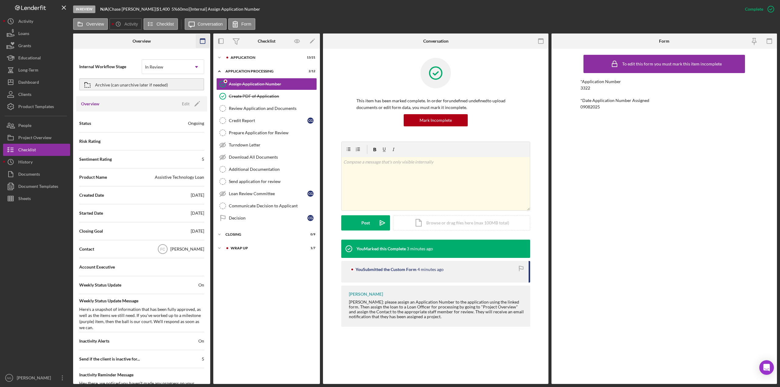
click at [203, 41] on icon "button" at bounding box center [203, 41] width 14 height 14
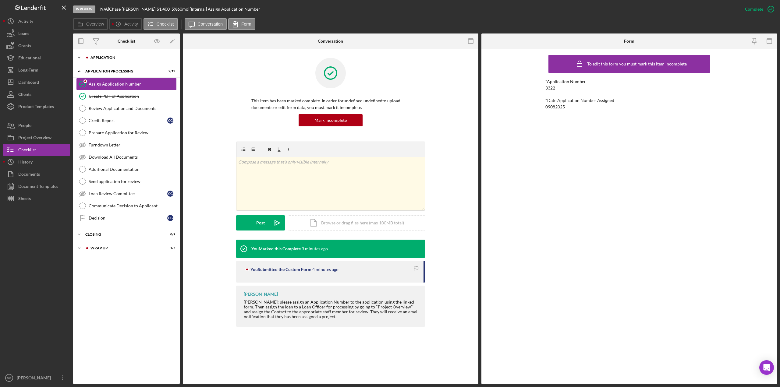
click at [127, 57] on div "Application" at bounding box center [132, 58] width 82 height 4
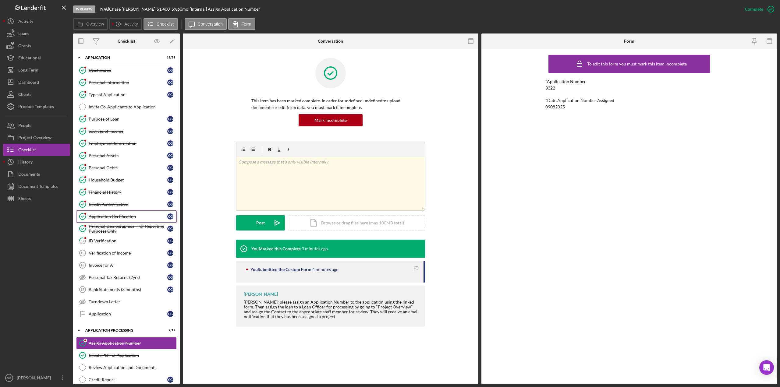
click at [132, 217] on div "Application Certification" at bounding box center [128, 216] width 79 height 5
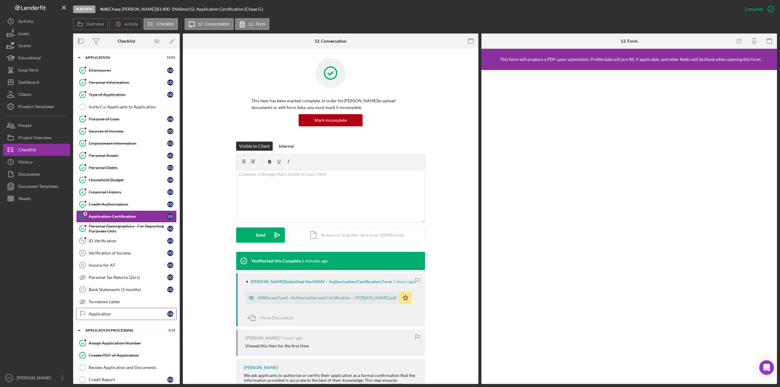
click at [98, 316] on div "Application" at bounding box center [128, 314] width 79 height 5
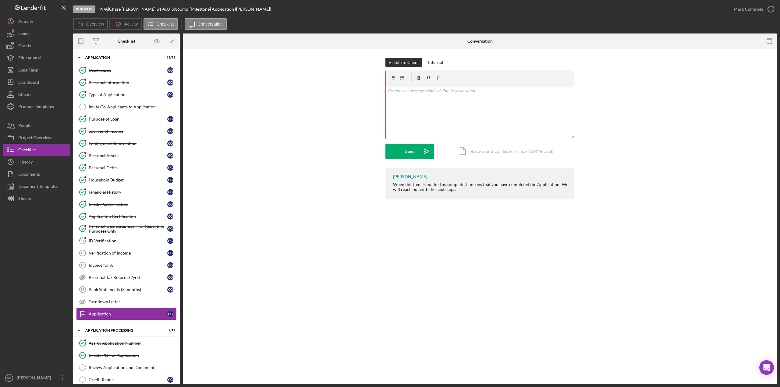
click at [428, 94] on div "v Color teal Color pink Remove color Add row above Add row below Add column bef…" at bounding box center [480, 112] width 188 height 53
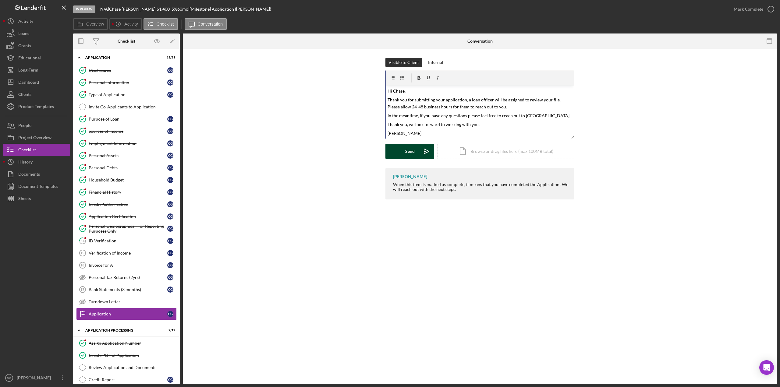
click at [411, 150] on div "Send" at bounding box center [409, 151] width 9 height 15
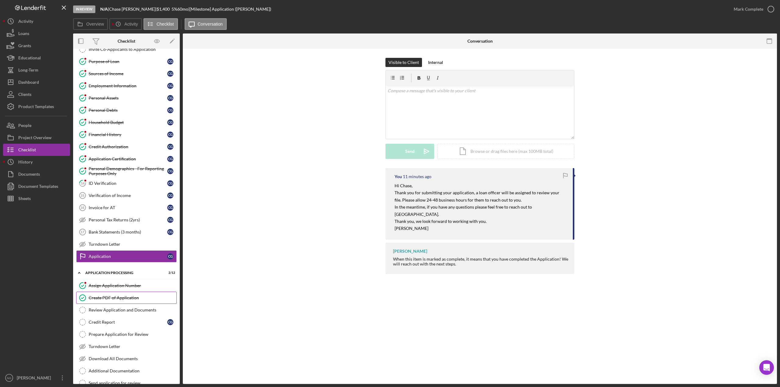
scroll to position [61, 0]
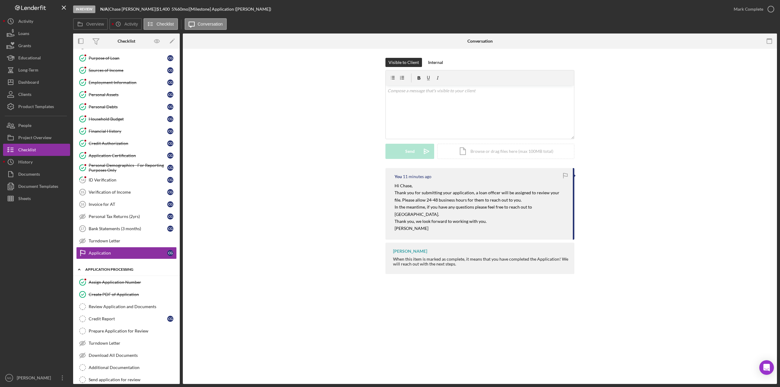
click at [148, 270] on div "Application Processing" at bounding box center [128, 270] width 87 height 4
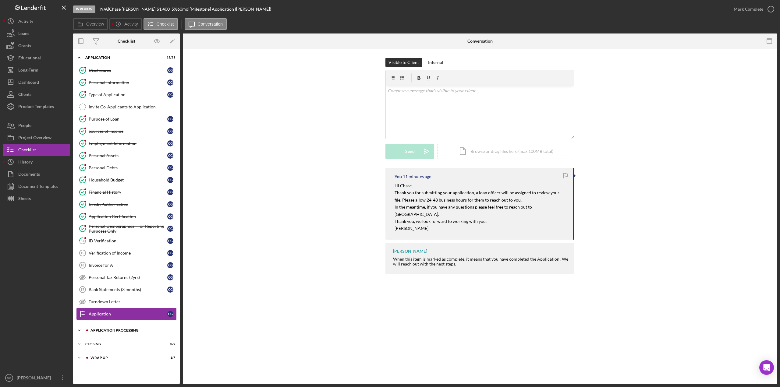
scroll to position [0, 0]
click at [140, 330] on div "Application Processing" at bounding box center [132, 331] width 82 height 4
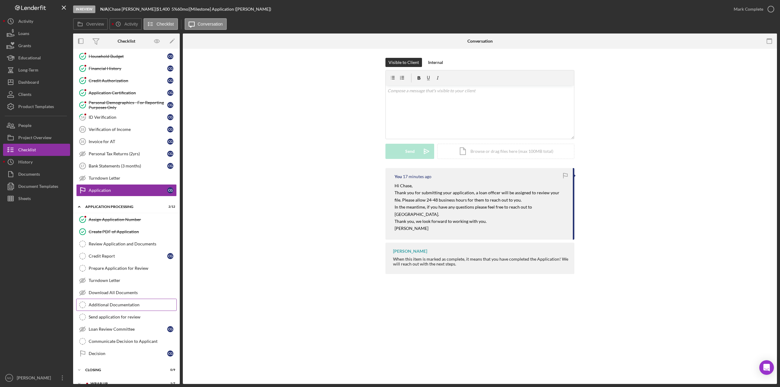
scroll to position [133, 0]
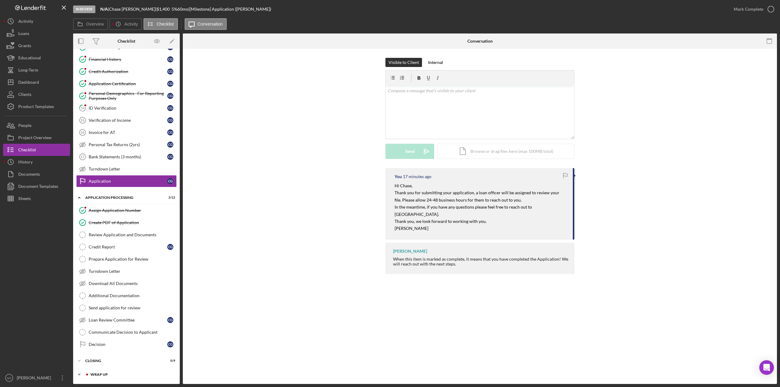
click at [103, 375] on div "Wrap up" at bounding box center [132, 375] width 82 height 4
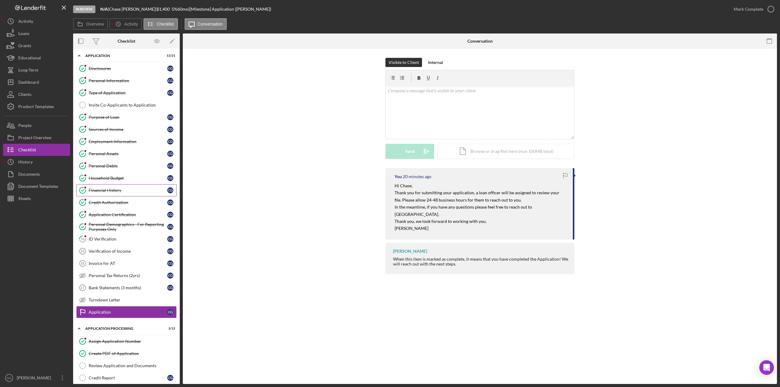
scroll to position [0, 0]
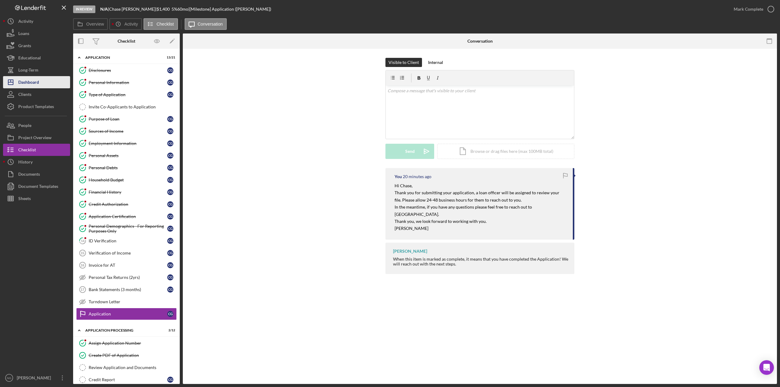
click at [35, 83] on div "Dashboard" at bounding box center [28, 83] width 21 height 14
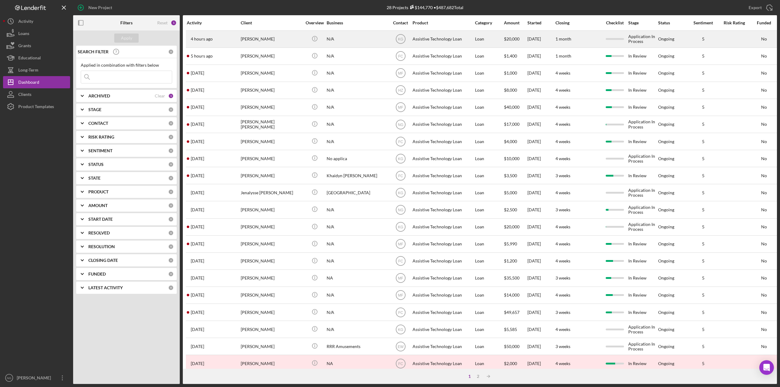
click at [282, 39] on div "[PERSON_NAME]" at bounding box center [271, 39] width 61 height 16
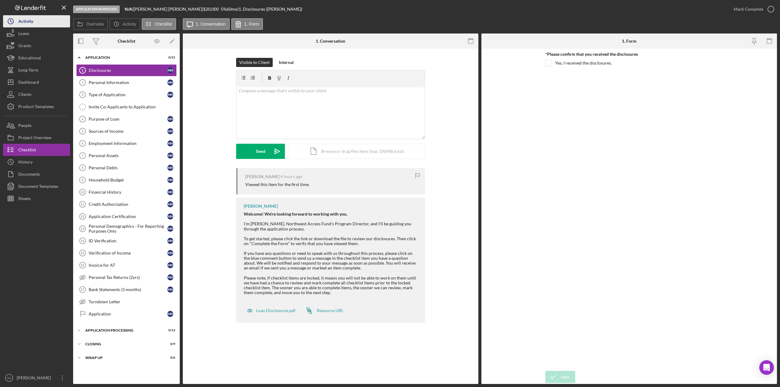
click at [27, 20] on div "Activity" at bounding box center [25, 22] width 15 height 14
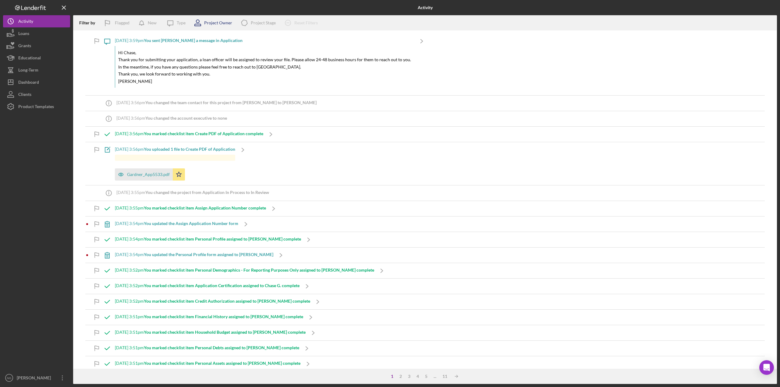
click at [217, 21] on div "Project Owner" at bounding box center [218, 22] width 28 height 5
click at [196, 103] on input "checkbox" at bounding box center [197, 104] width 6 height 6
checkbox input "true"
click at [37, 167] on div at bounding box center [36, 242] width 67 height 259
click at [206, 20] on div "1 Project Owner" at bounding box center [211, 22] width 42 height 15
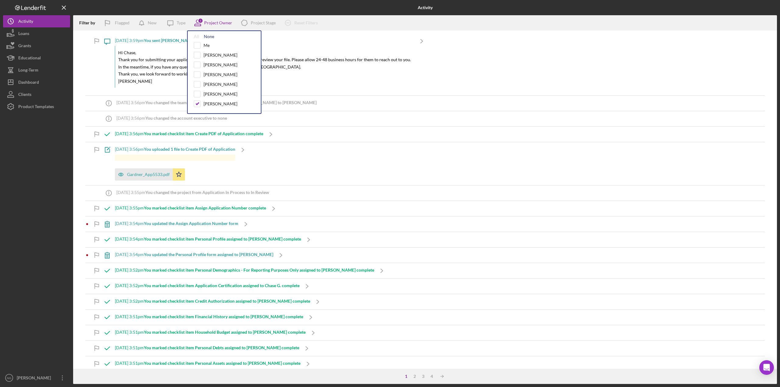
click at [210, 37] on div "None" at bounding box center [209, 36] width 10 height 5
checkbox input "false"
click at [36, 190] on div at bounding box center [36, 242] width 67 height 259
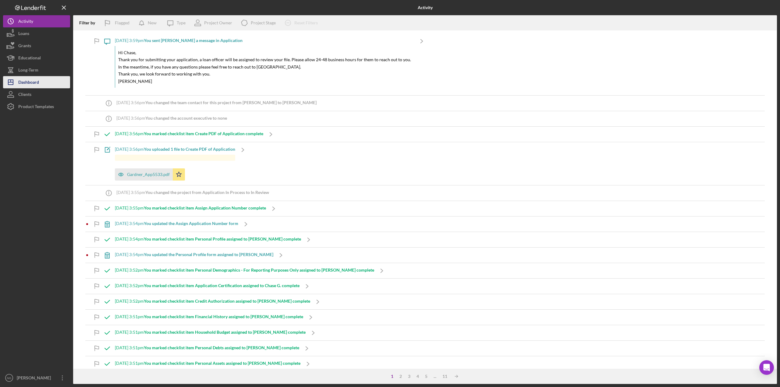
click at [29, 80] on div "Dashboard" at bounding box center [28, 83] width 21 height 14
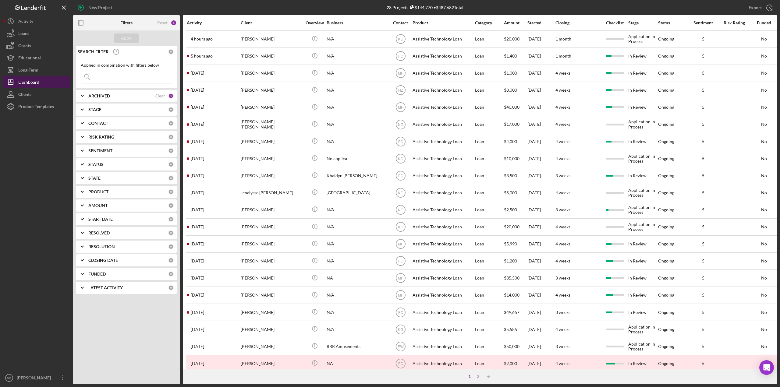
click at [37, 80] on div "Dashboard" at bounding box center [28, 83] width 21 height 14
click at [131, 108] on div "STAGE" at bounding box center [128, 109] width 80 height 5
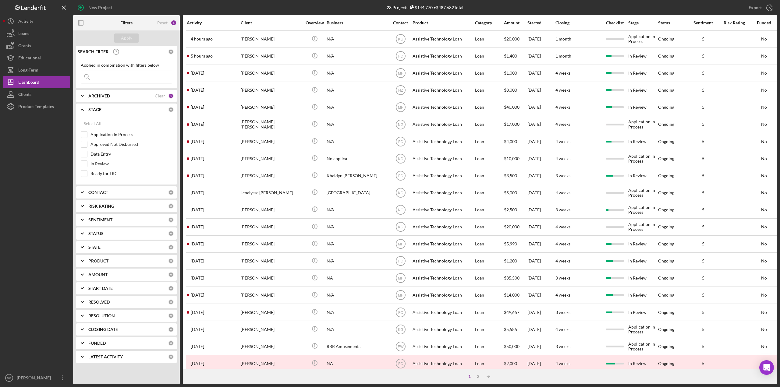
click at [131, 108] on div "STAGE" at bounding box center [128, 109] width 80 height 5
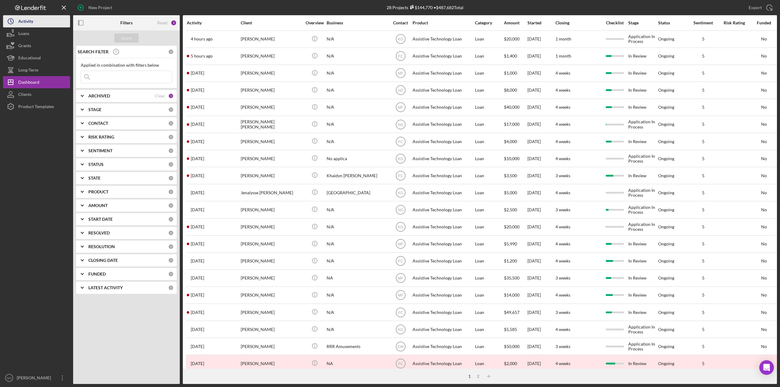
click at [28, 25] on div "Activity" at bounding box center [25, 22] width 15 height 14
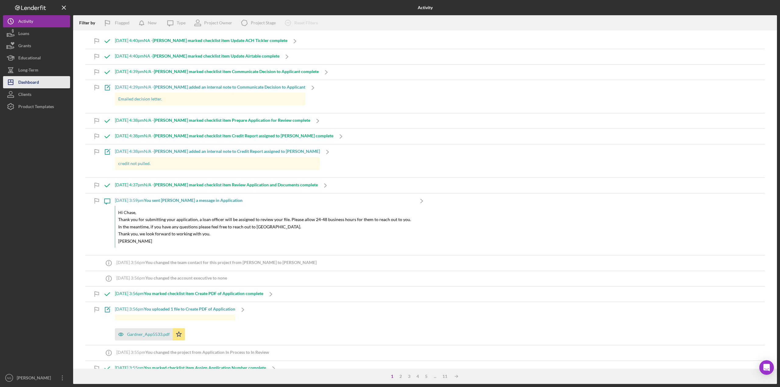
click at [29, 82] on div "Dashboard" at bounding box center [28, 83] width 21 height 14
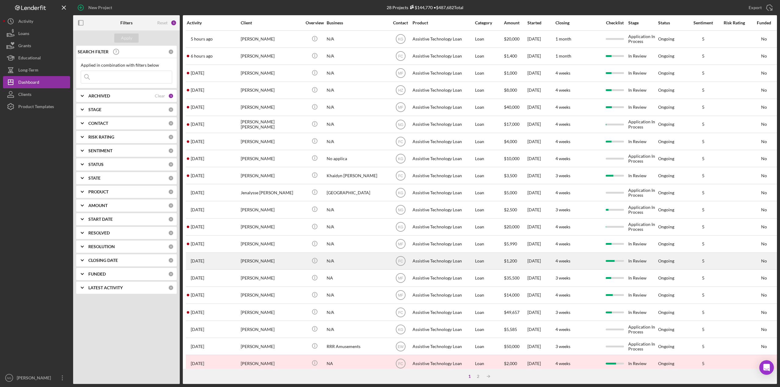
click at [265, 264] on div "[PERSON_NAME]" at bounding box center [271, 261] width 61 height 16
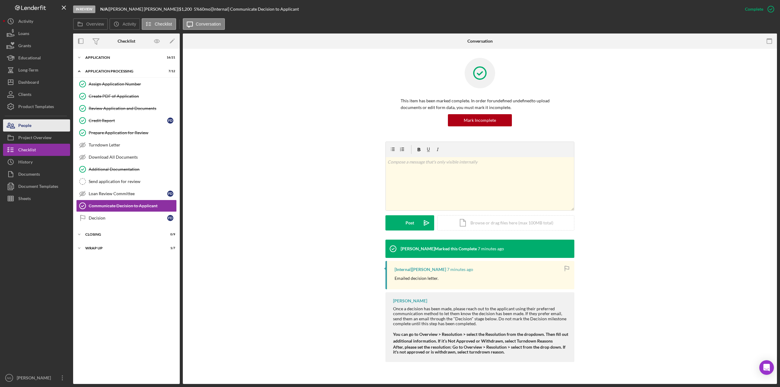
click at [38, 129] on button "People" at bounding box center [36, 125] width 67 height 12
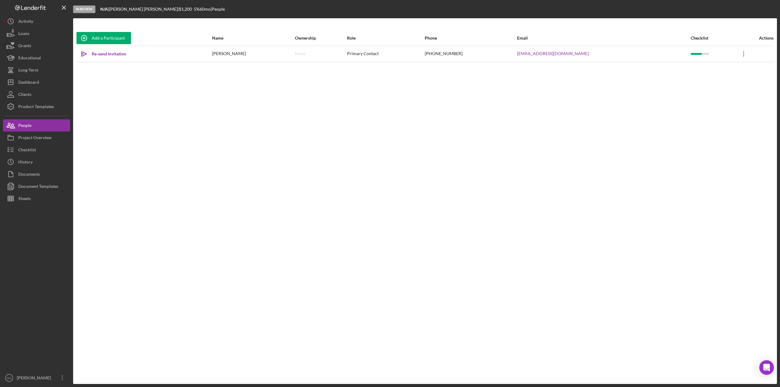
click at [738, 55] on icon "Icon/Overflow" at bounding box center [743, 53] width 15 height 15
click at [705, 69] on div "Icon/Edit Edit" at bounding box center [711, 70] width 67 height 12
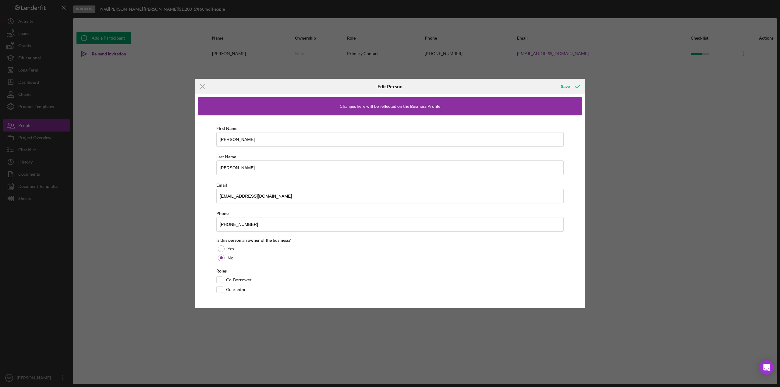
click at [202, 84] on icon "Icon/Menu Close" at bounding box center [202, 86] width 15 height 15
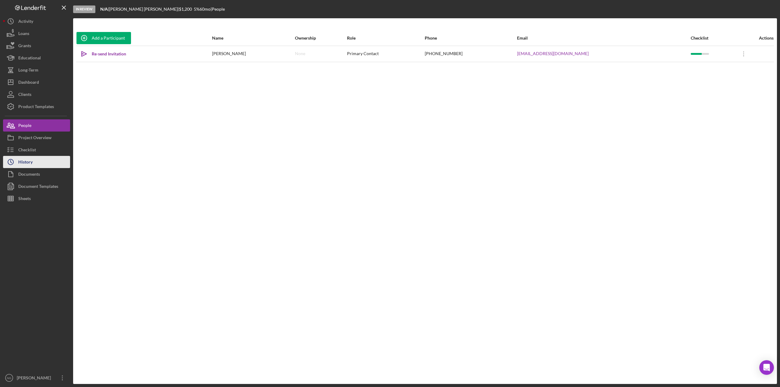
click at [29, 158] on div "History" at bounding box center [25, 163] width 14 height 14
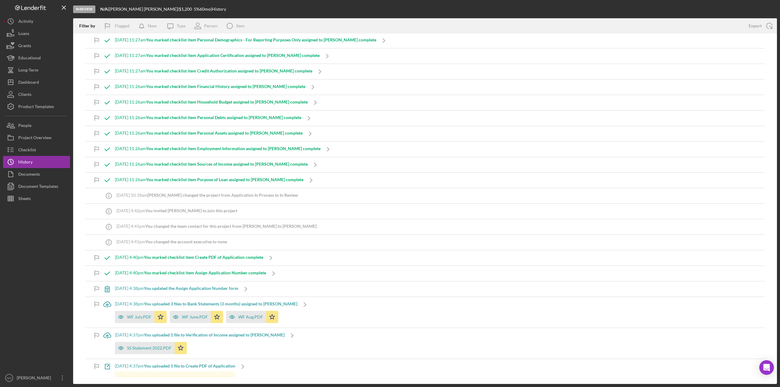
scroll to position [396, 0]
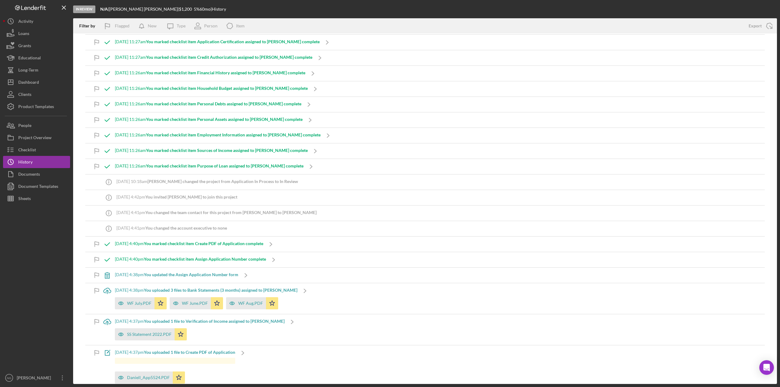
click at [109, 197] on icon "Icon/Info" at bounding box center [108, 197] width 15 height 15
click at [109, 198] on line at bounding box center [109, 198] width 0 height 2
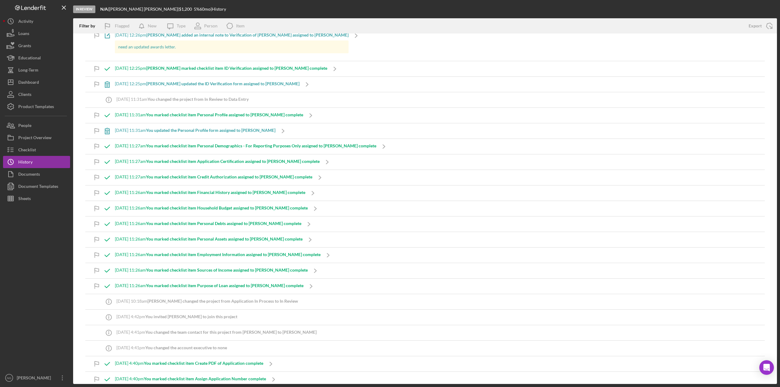
scroll to position [274, 0]
